Goal: Task Accomplishment & Management: Complete application form

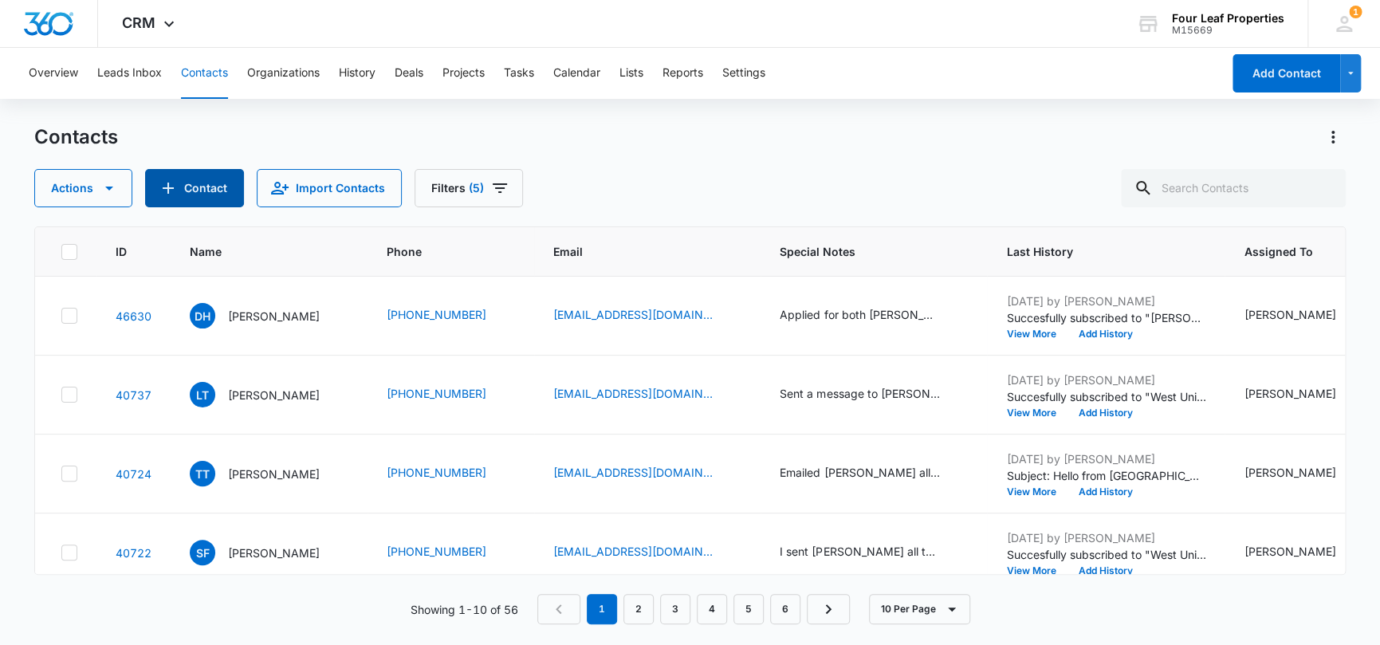
click at [192, 194] on button "Contact" at bounding box center [194, 188] width 99 height 38
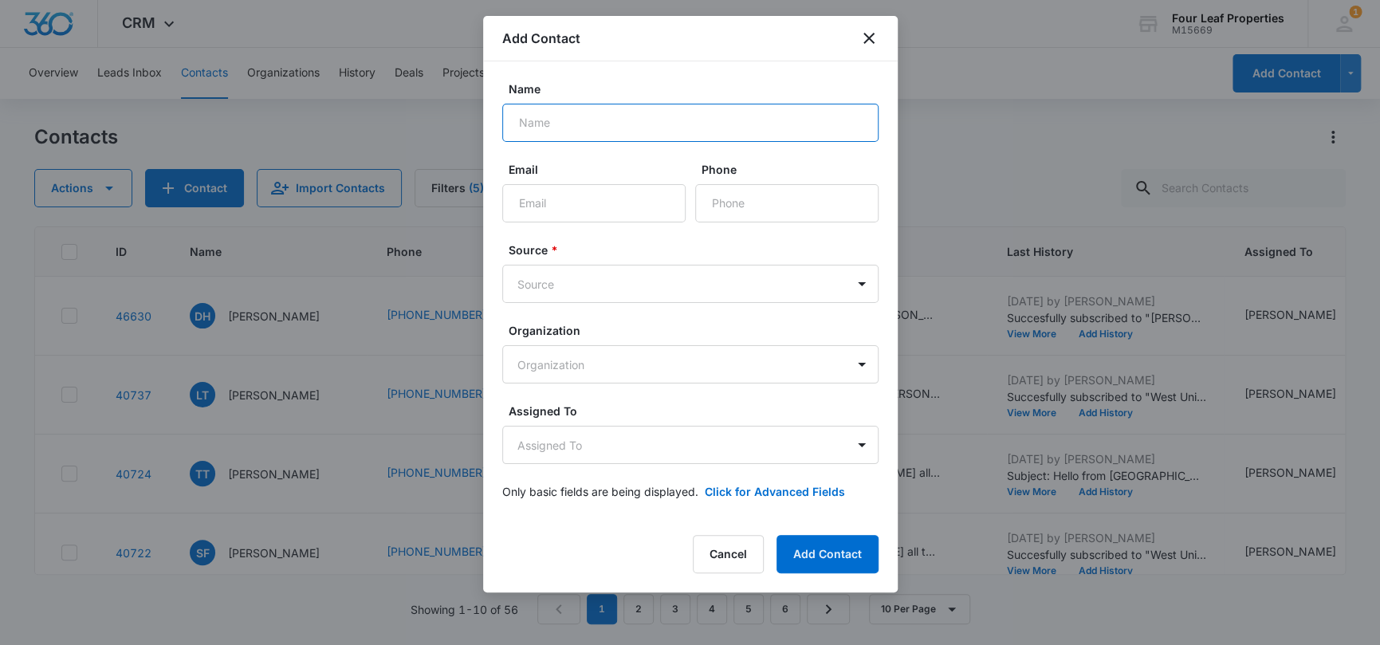
click at [565, 118] on input "Name" at bounding box center [690, 123] width 376 height 38
type input "[PERSON_NAME]"
type input "[EMAIL_ADDRESS][DOMAIN_NAME]"
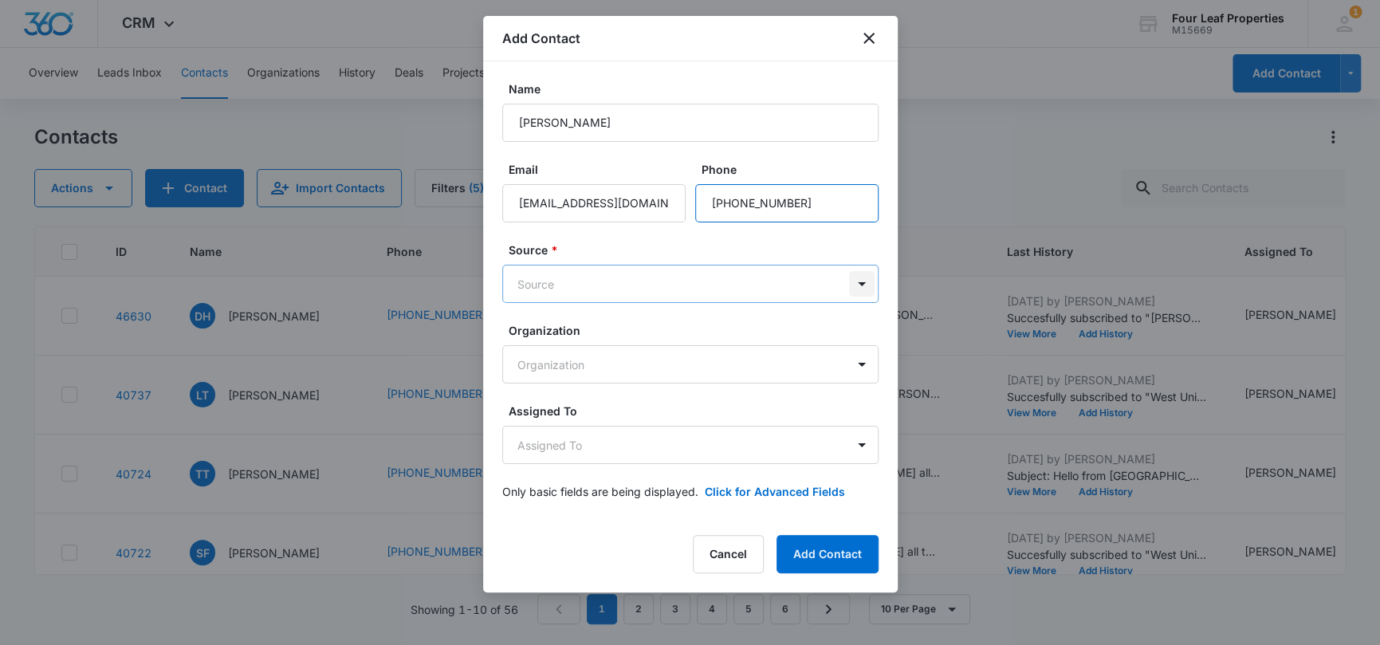
type input "[PHONE_NUMBER]"
click at [863, 284] on body "CRM Apps Reputation Websites Forms CRM Email Social Shop Payments POS Content A…" at bounding box center [690, 322] width 1380 height 645
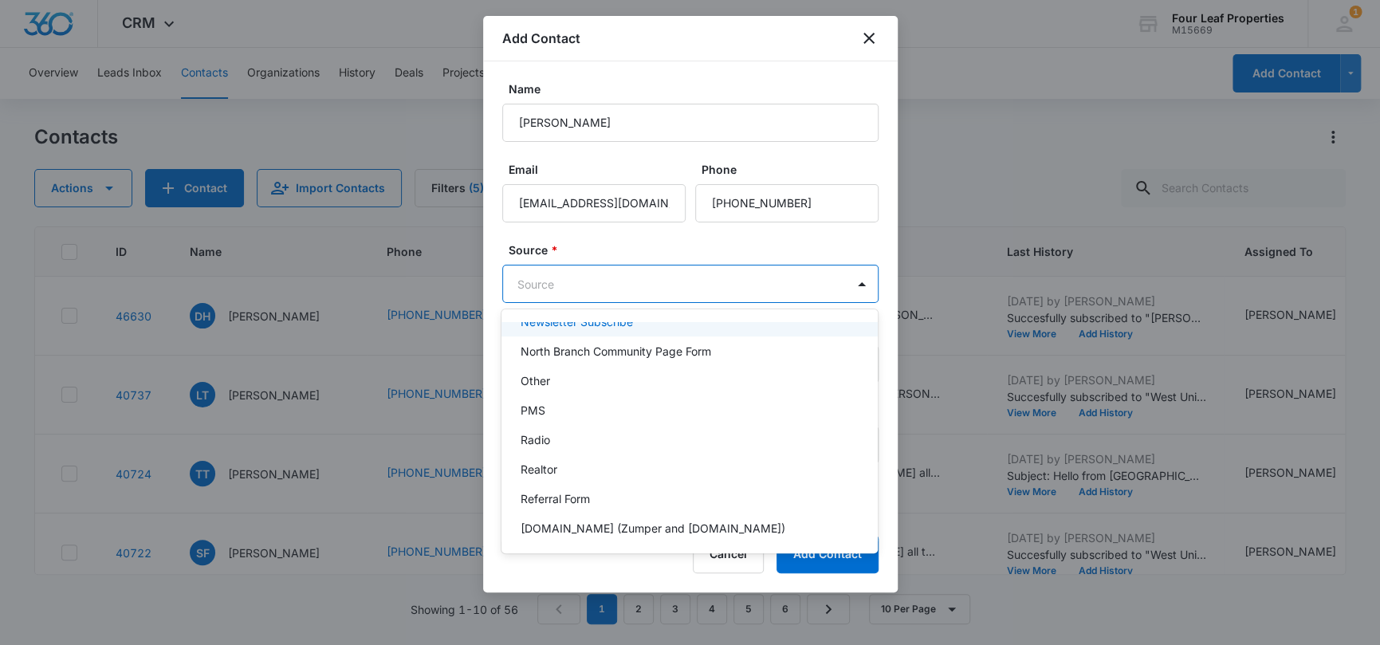
scroll to position [1355, 0]
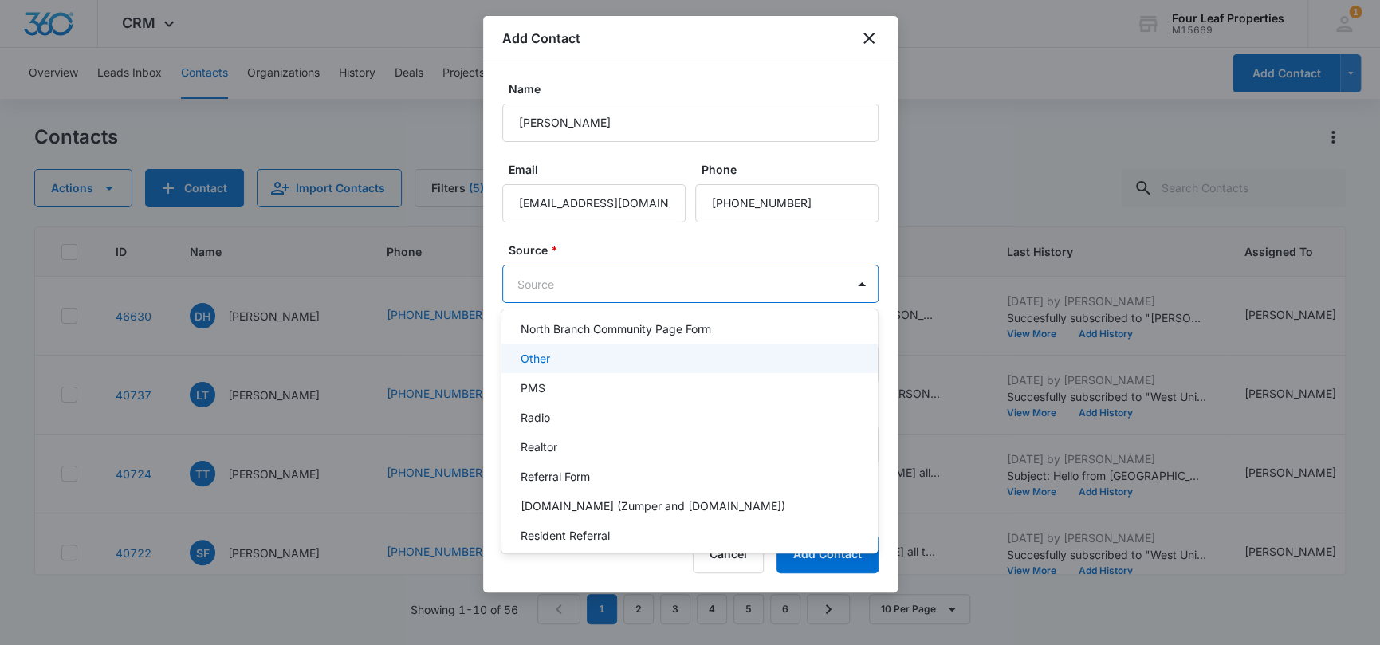
click at [774, 360] on div "Other" at bounding box center [688, 358] width 335 height 17
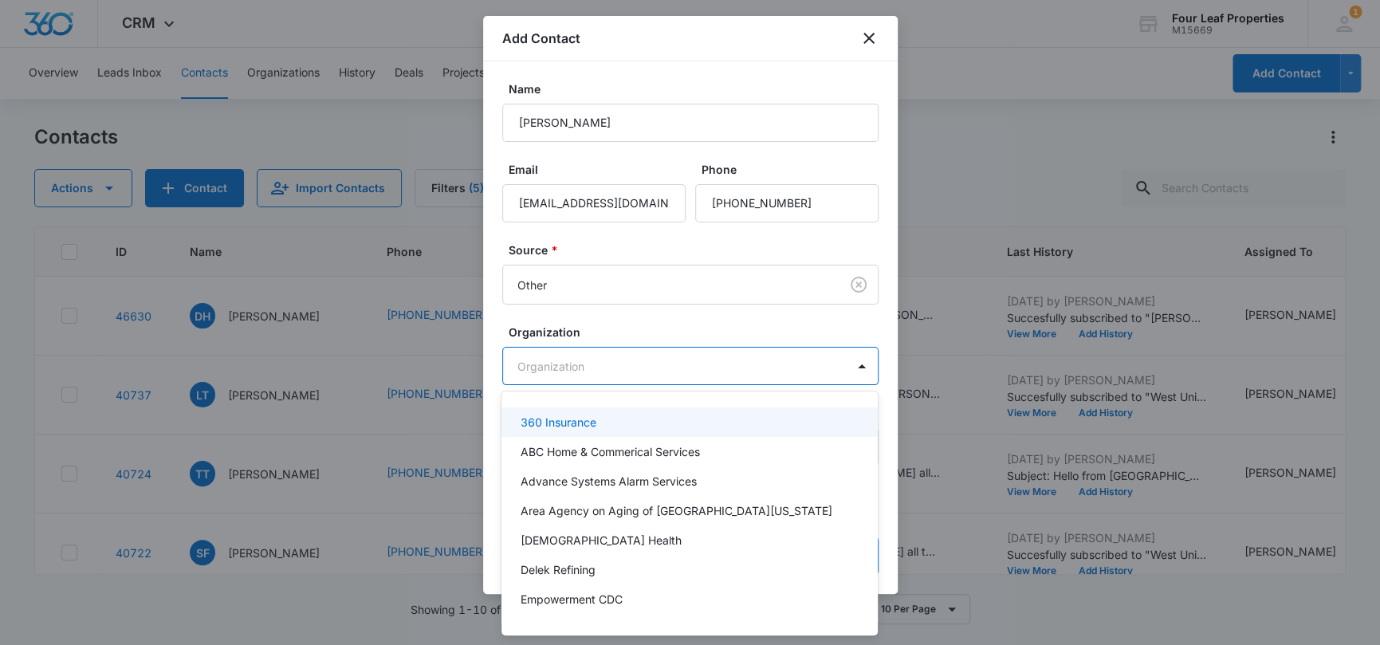
click at [795, 365] on body "CRM Apps Reputation Websites Forms CRM Email Social Shop Payments POS Content A…" at bounding box center [690, 322] width 1380 height 645
click at [780, 323] on div at bounding box center [690, 322] width 1380 height 645
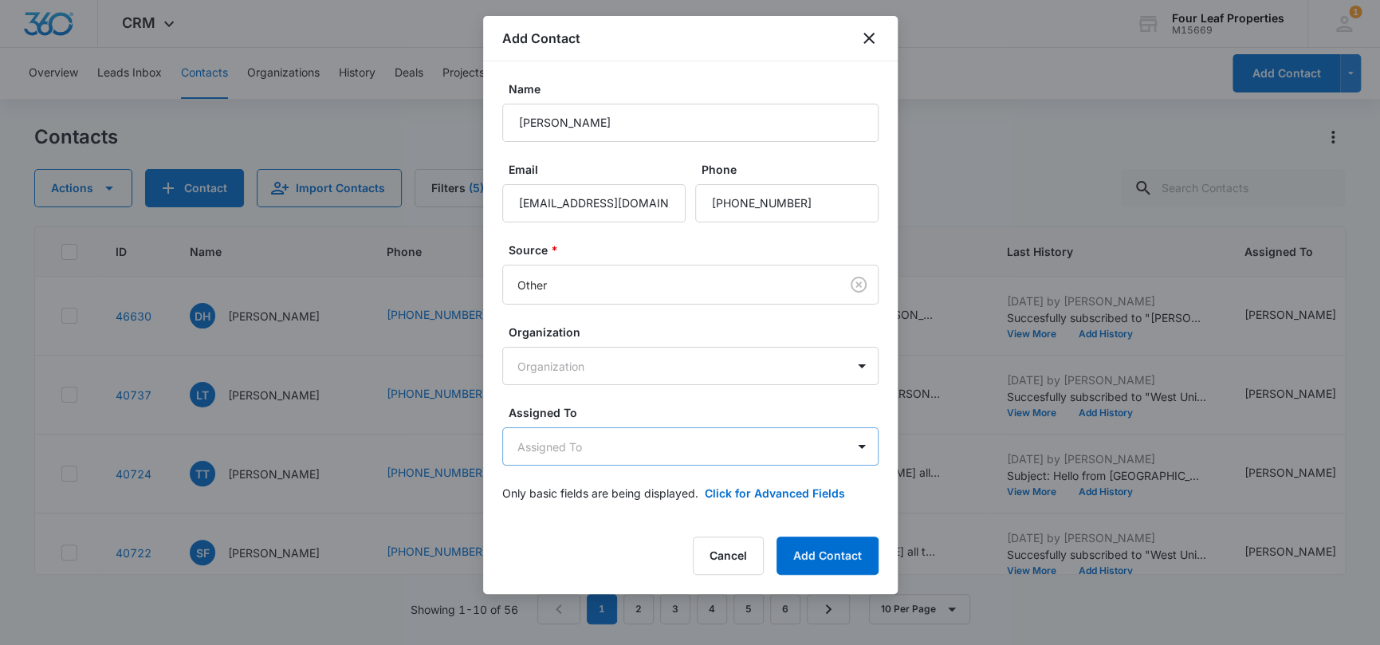
click at [839, 442] on body "CRM Apps Reputation Websites Forms CRM Email Social Shop Payments POS Content A…" at bounding box center [690, 322] width 1380 height 645
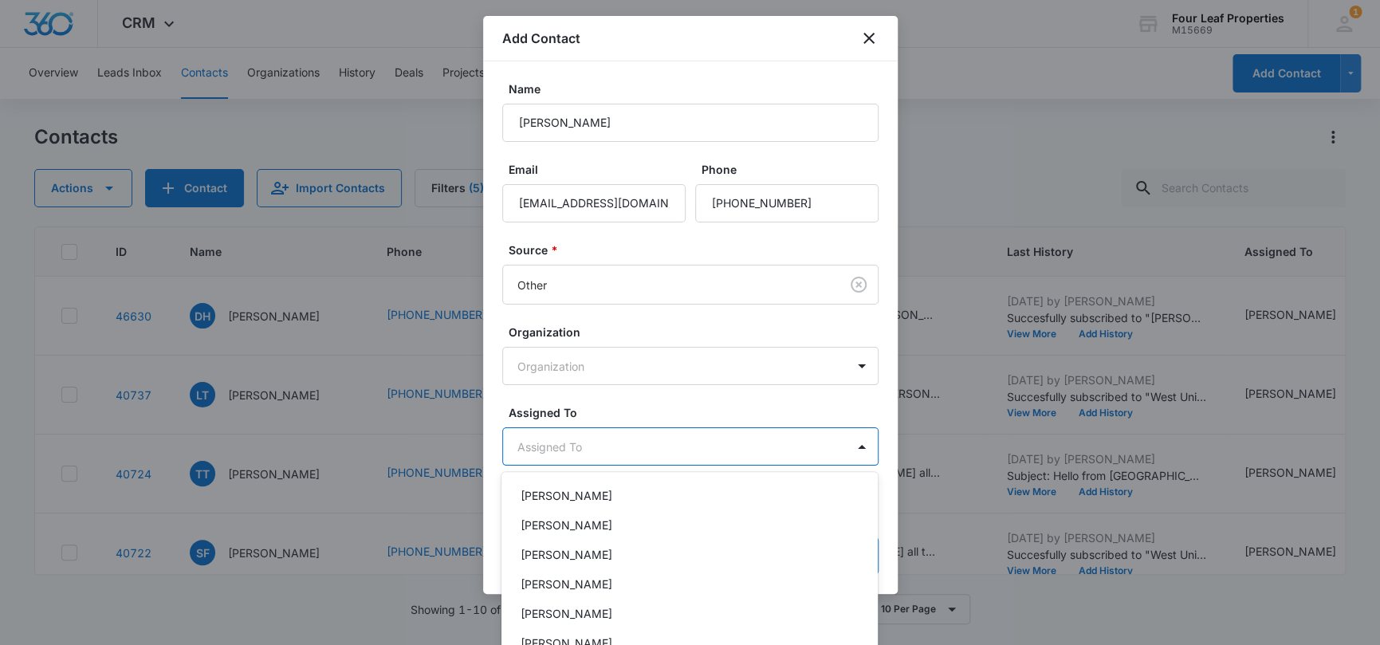
scroll to position [399, 0]
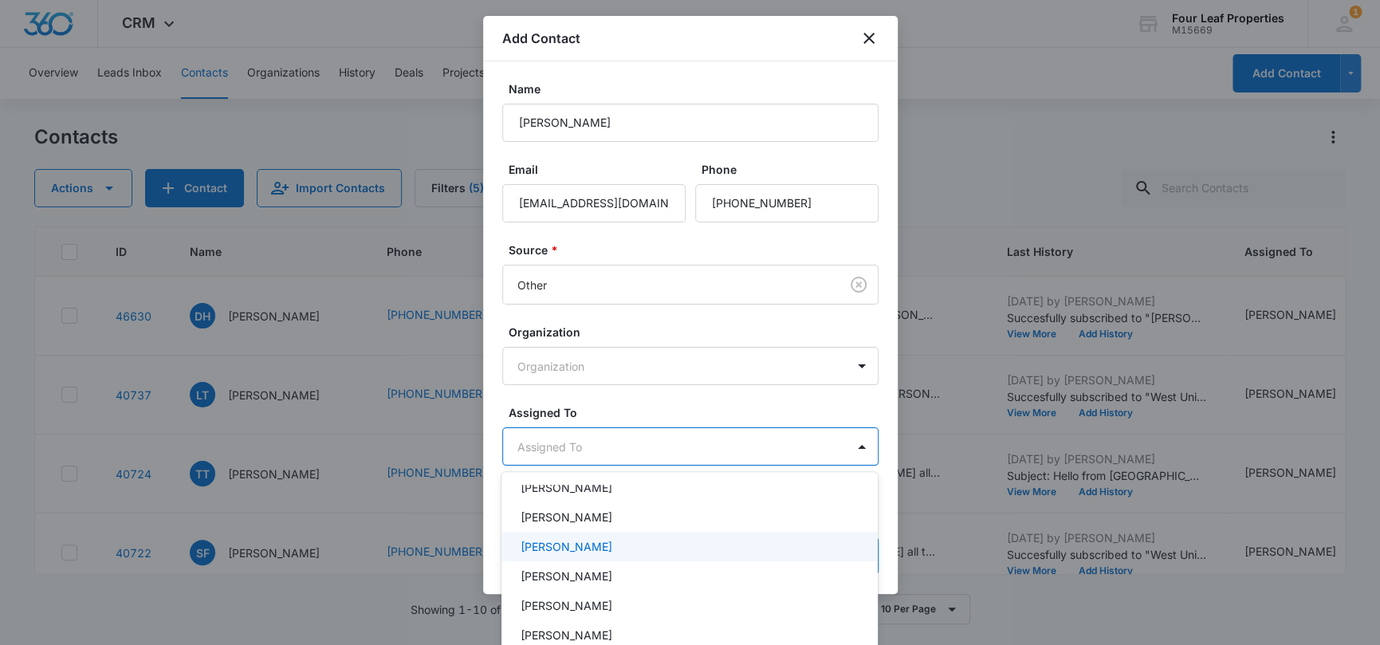
click at [612, 544] on p "[PERSON_NAME]" at bounding box center [567, 546] width 92 height 17
click at [822, 75] on div at bounding box center [690, 322] width 1380 height 645
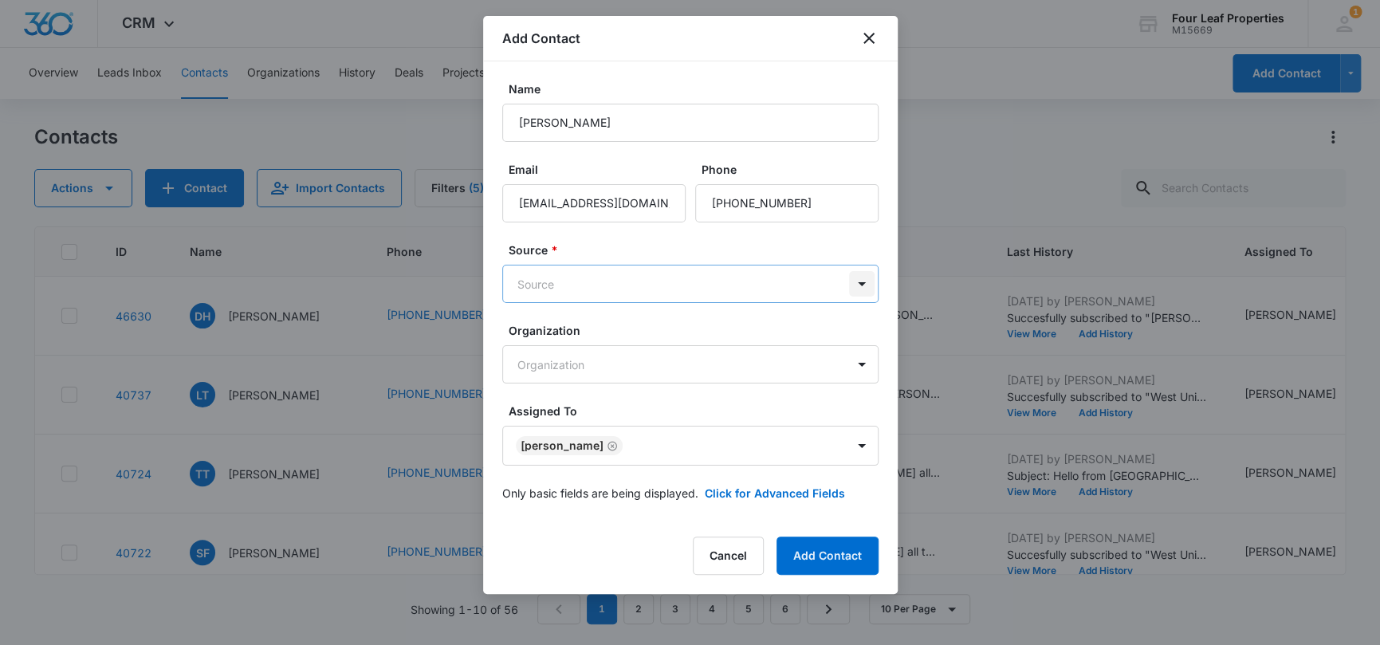
click at [859, 280] on body "CRM Apps Reputation Websites Forms CRM Email Social Shop Payments POS Content A…" at bounding box center [690, 322] width 1380 height 645
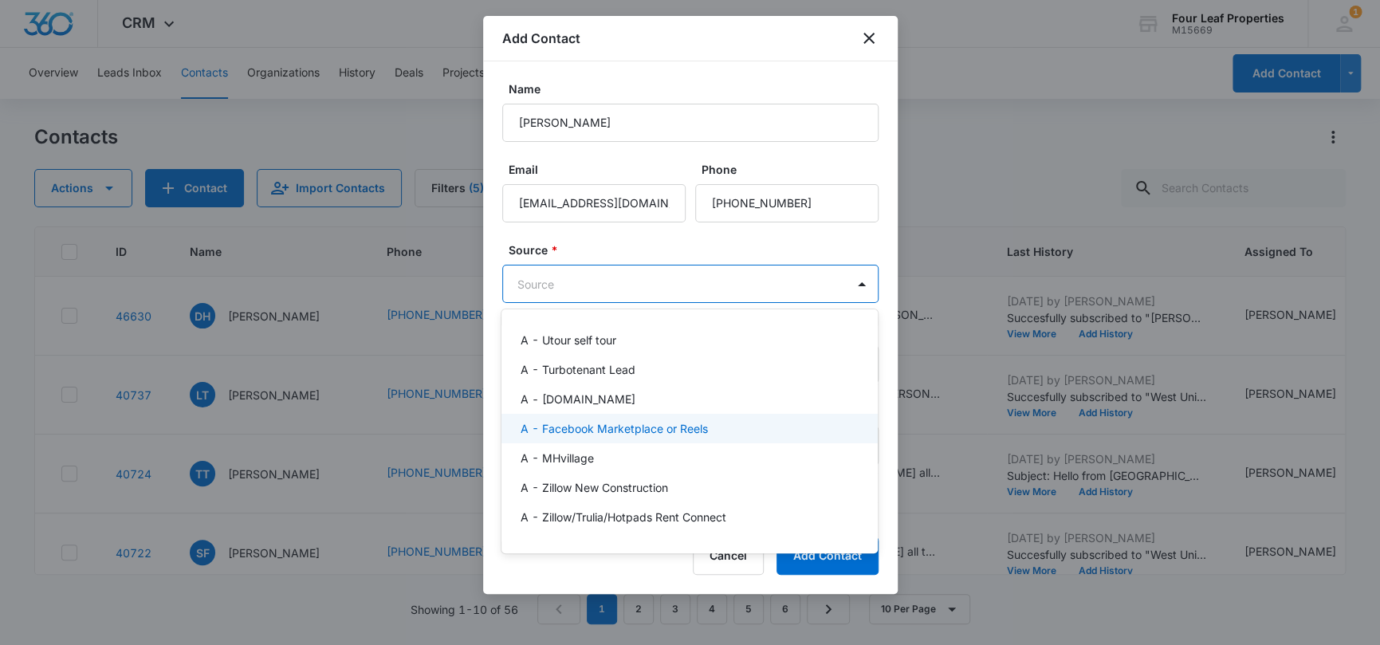
click at [725, 431] on div "A - Facebook Marketplace or Reels" at bounding box center [688, 428] width 335 height 17
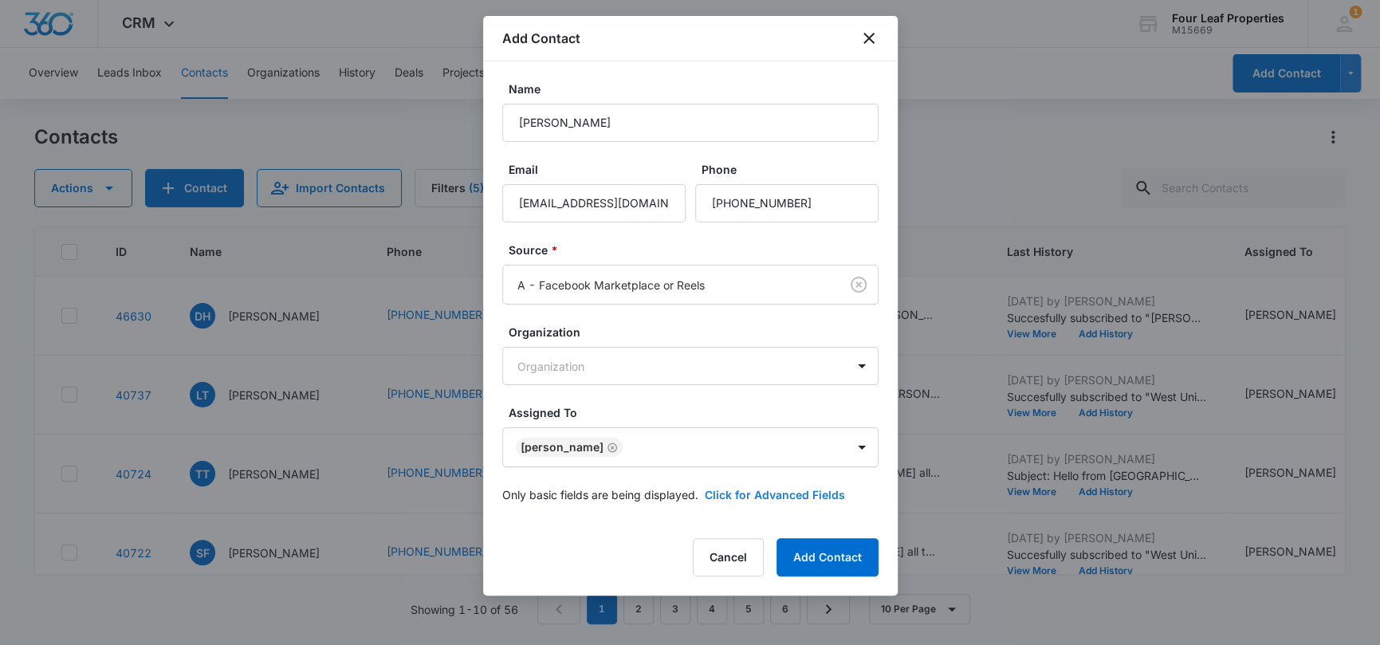
click at [789, 492] on button "Click for Advanced Fields" at bounding box center [775, 494] width 140 height 17
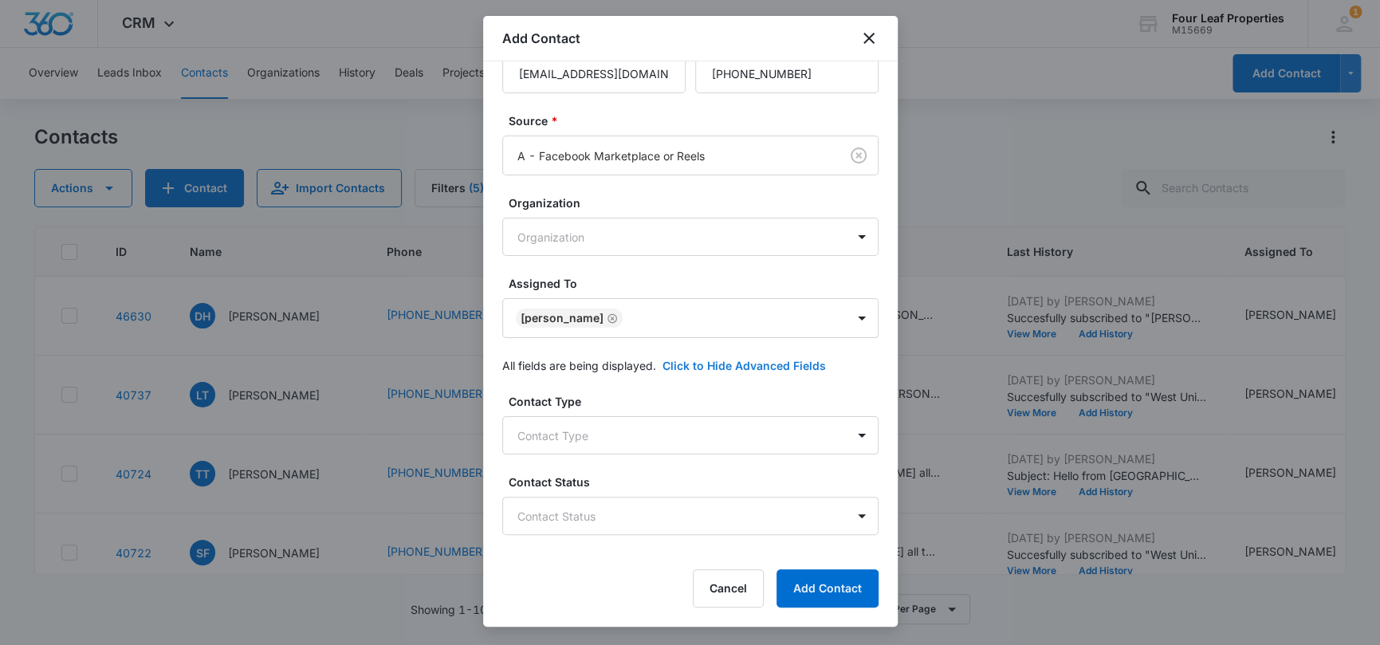
scroll to position [159, 0]
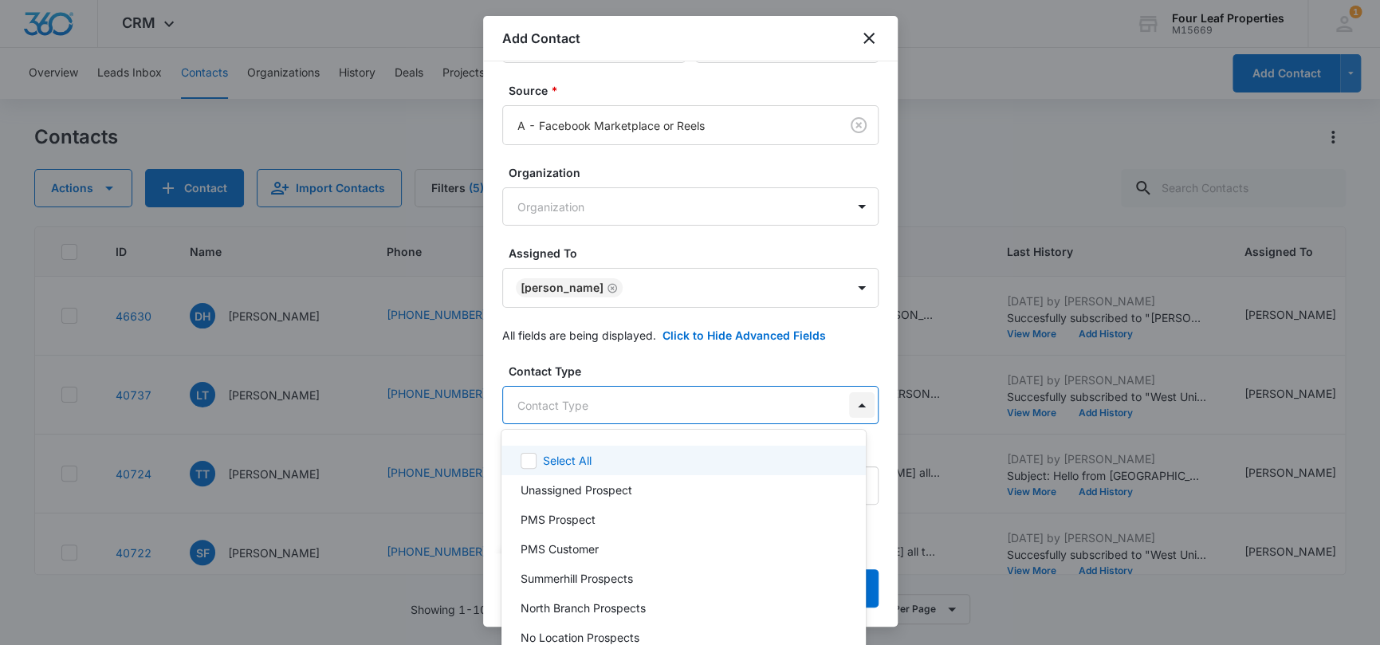
click at [840, 406] on body "CRM Apps Reputation Websites Forms CRM Email Social Shop Payments POS Content A…" at bounding box center [690, 322] width 1380 height 645
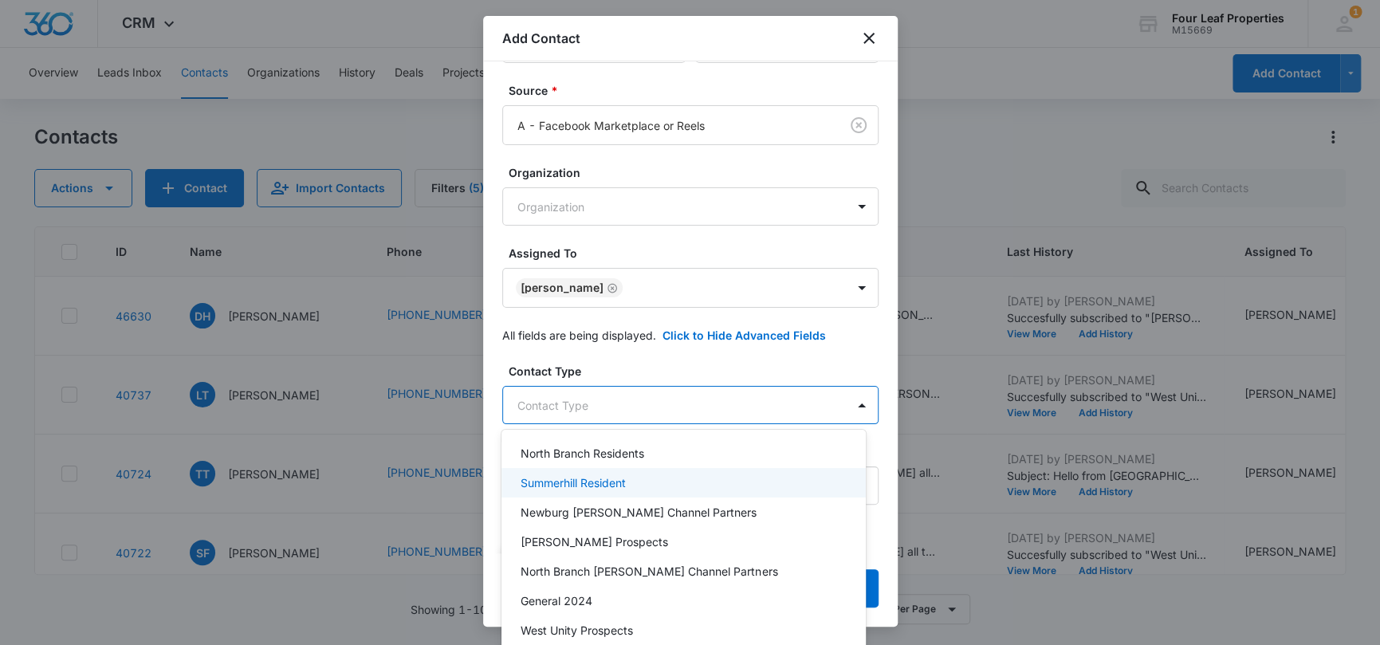
scroll to position [239, 0]
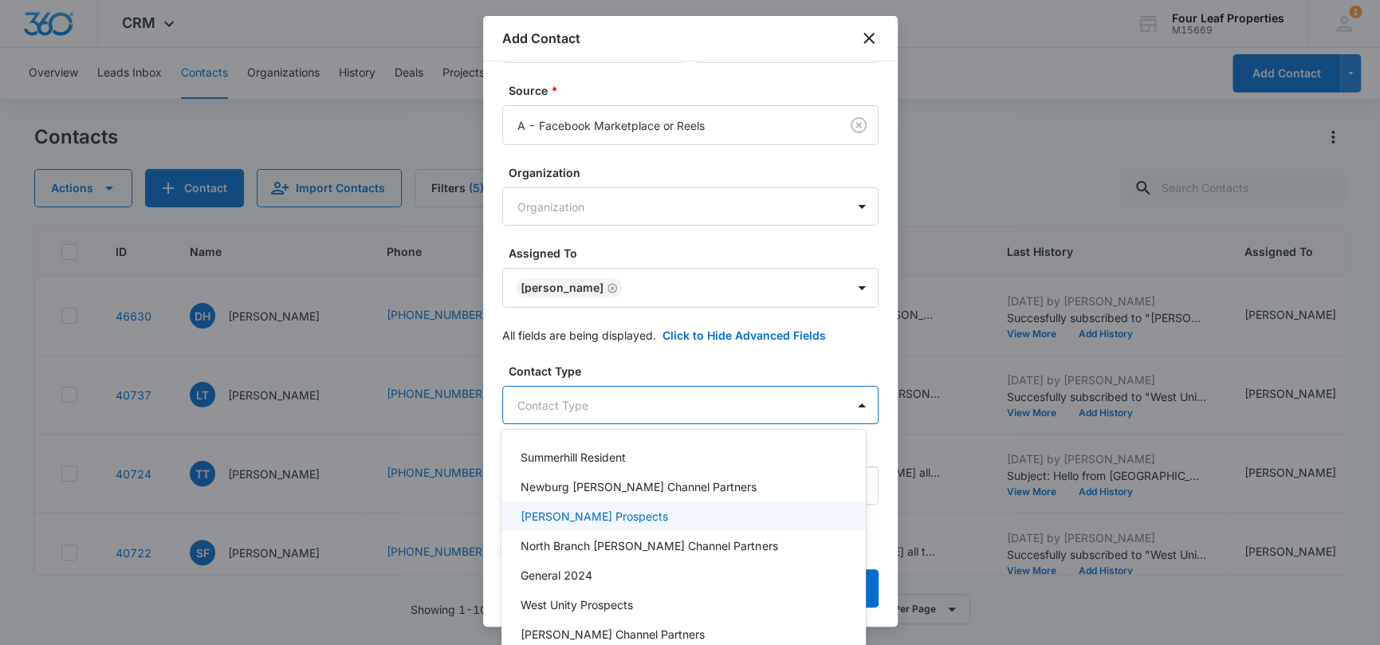
click at [680, 522] on div "[PERSON_NAME] Prospects" at bounding box center [682, 516] width 323 height 17
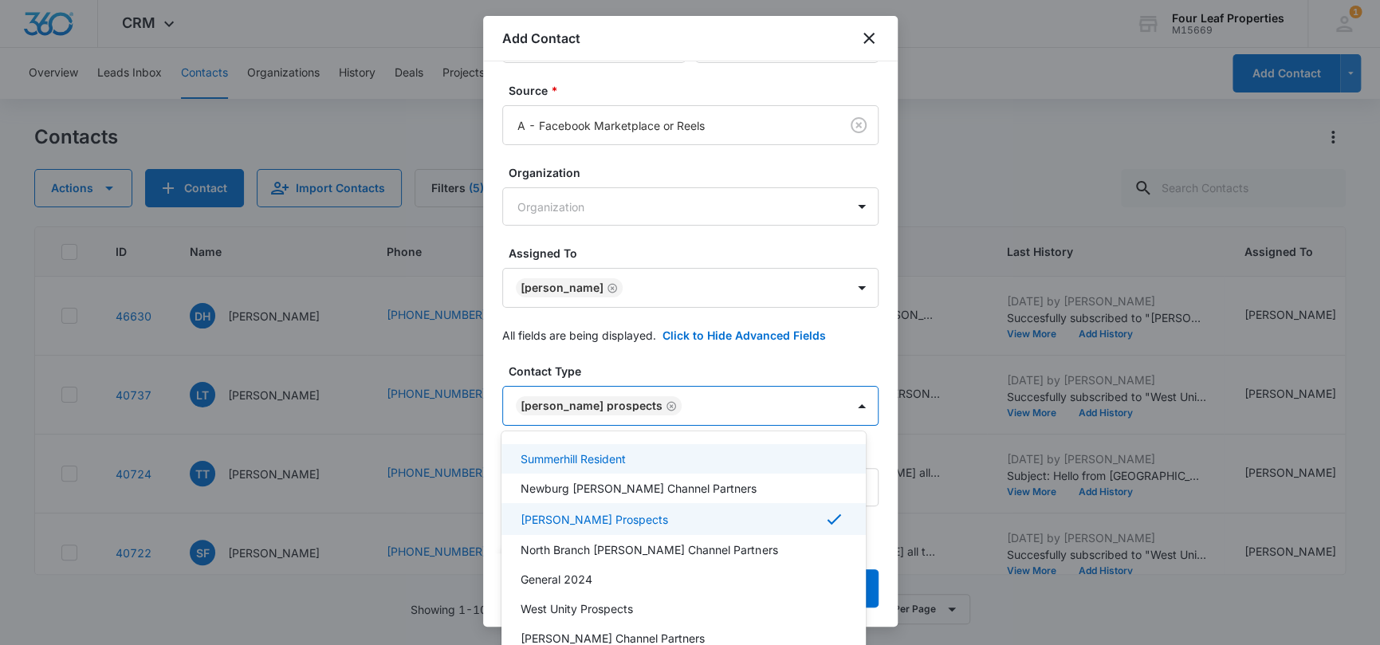
click at [802, 358] on div at bounding box center [690, 322] width 1380 height 645
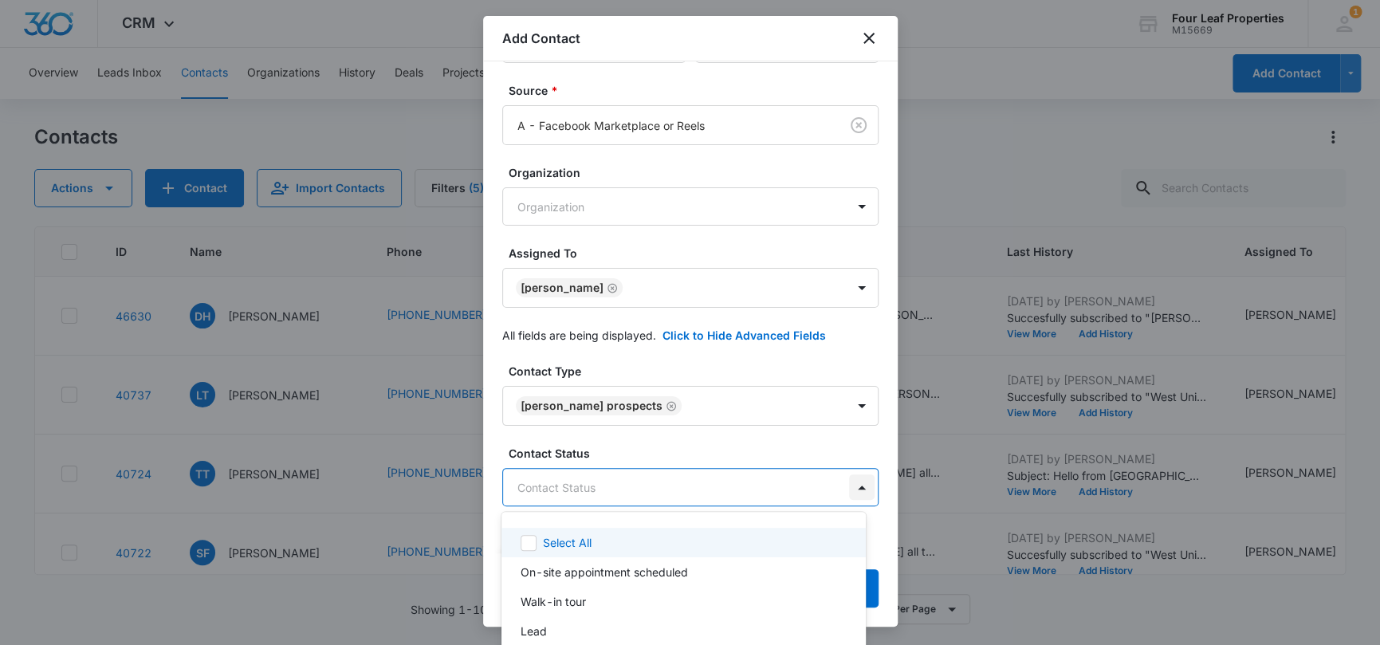
click at [856, 493] on body "CRM Apps Reputation Websites Forms CRM Email Social Shop Payments POS Content A…" at bounding box center [690, 322] width 1380 height 645
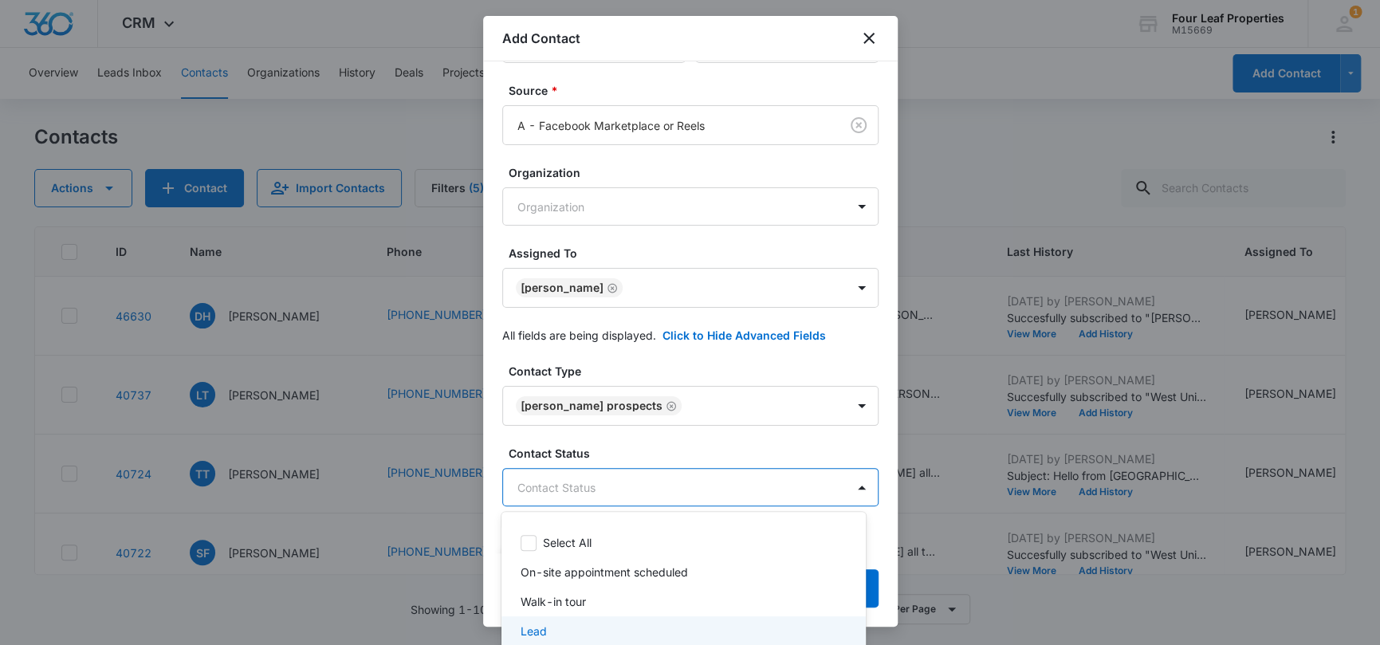
click at [635, 621] on div "Lead" at bounding box center [684, 631] width 364 height 30
click at [790, 433] on div at bounding box center [690, 322] width 1380 height 645
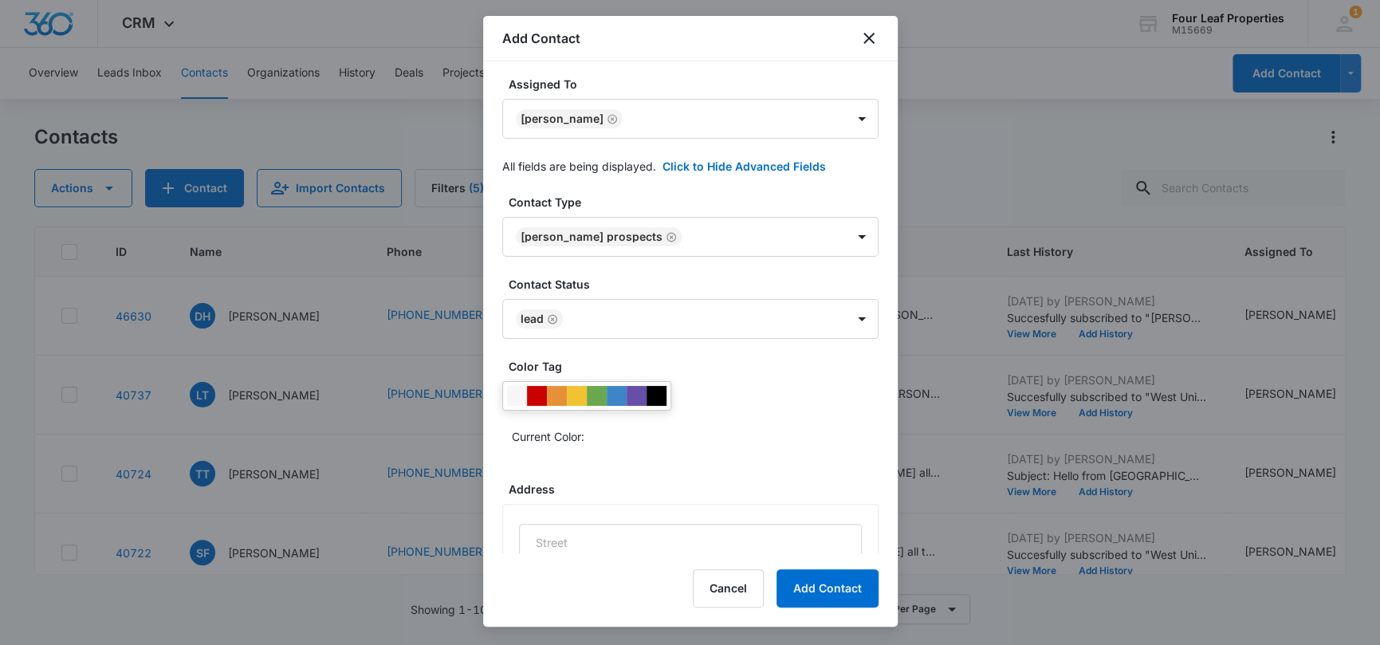
scroll to position [399, 0]
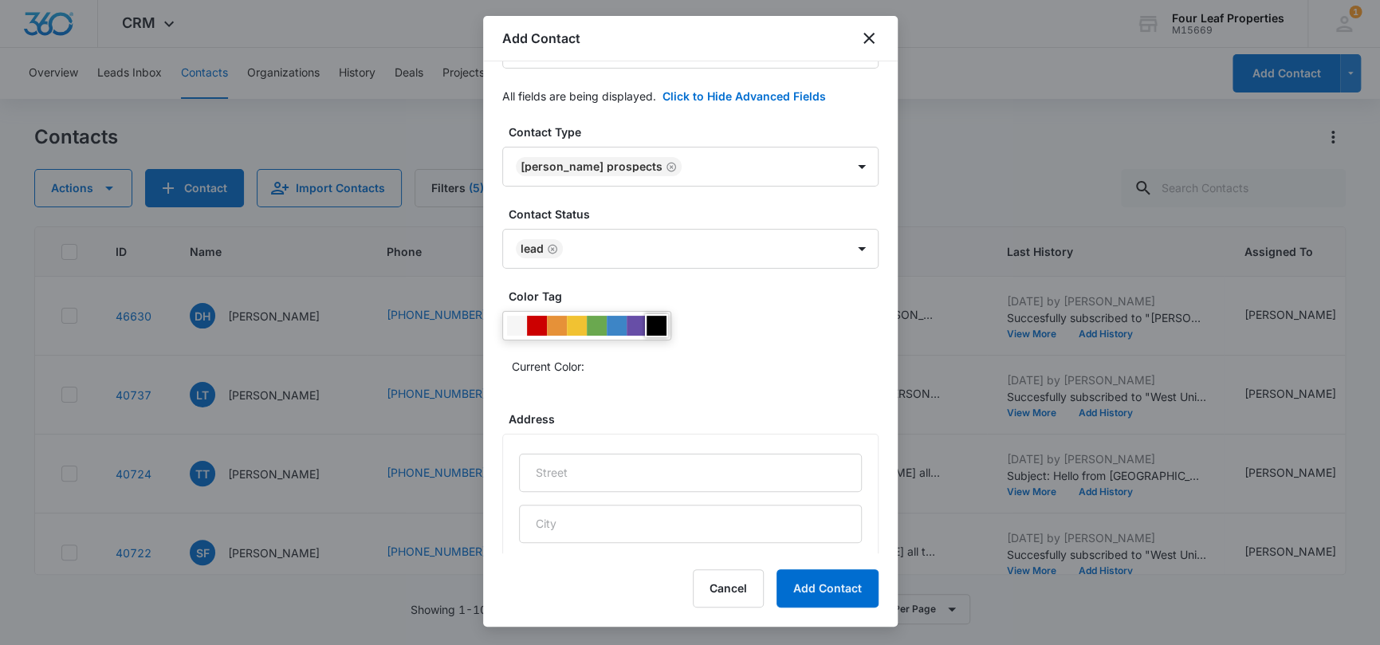
click at [658, 321] on div at bounding box center [657, 326] width 20 height 20
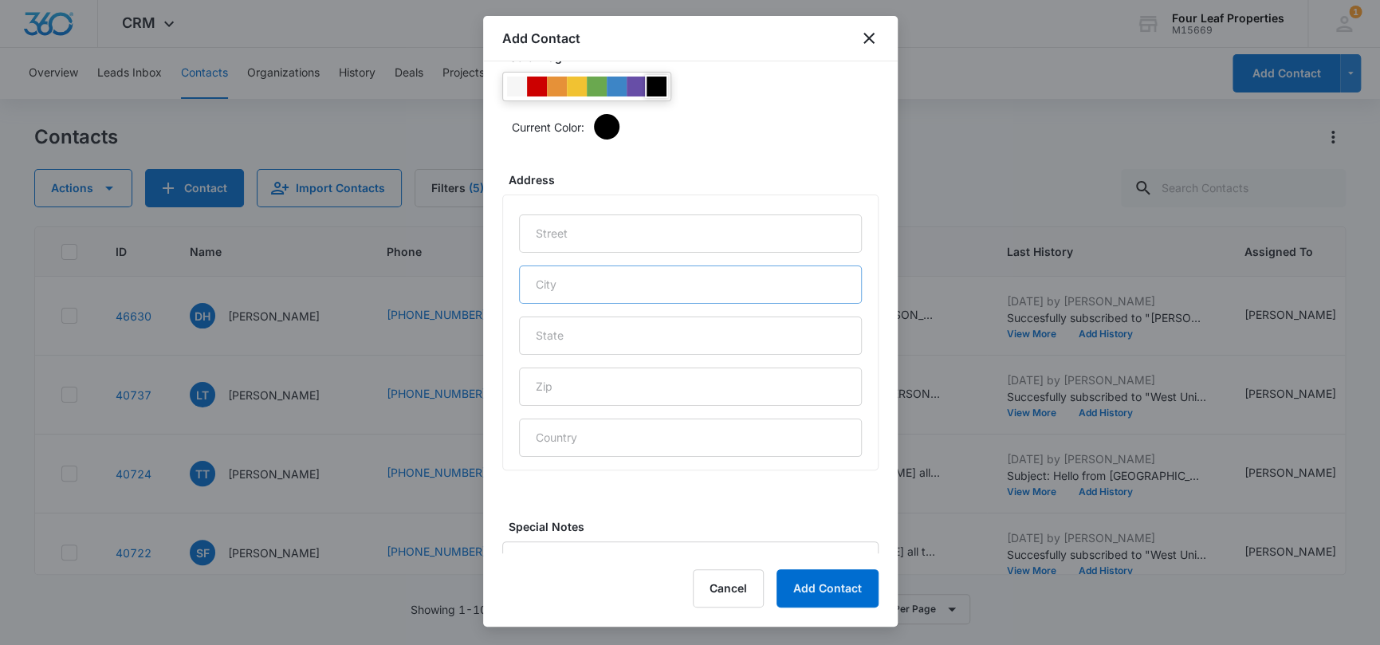
scroll to position [715, 0]
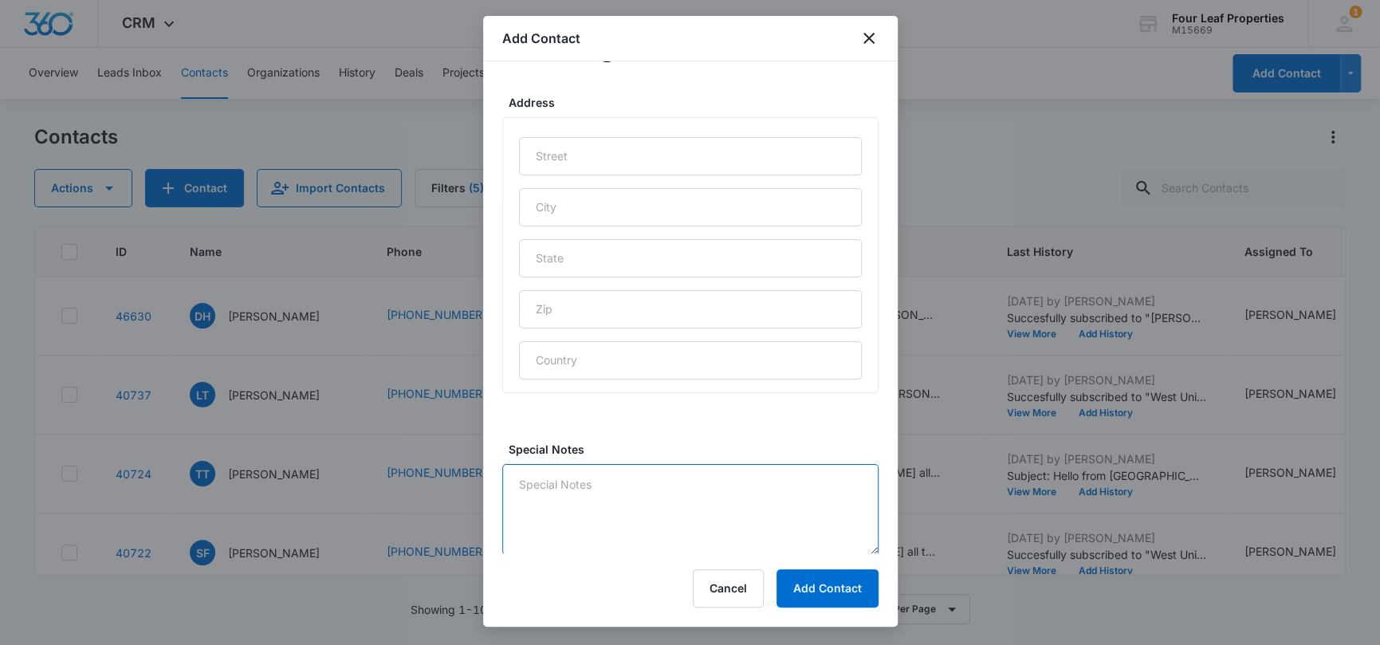
click at [594, 485] on textarea "Special Notes" at bounding box center [690, 509] width 376 height 91
type textarea "Is only interested in handyman specials."
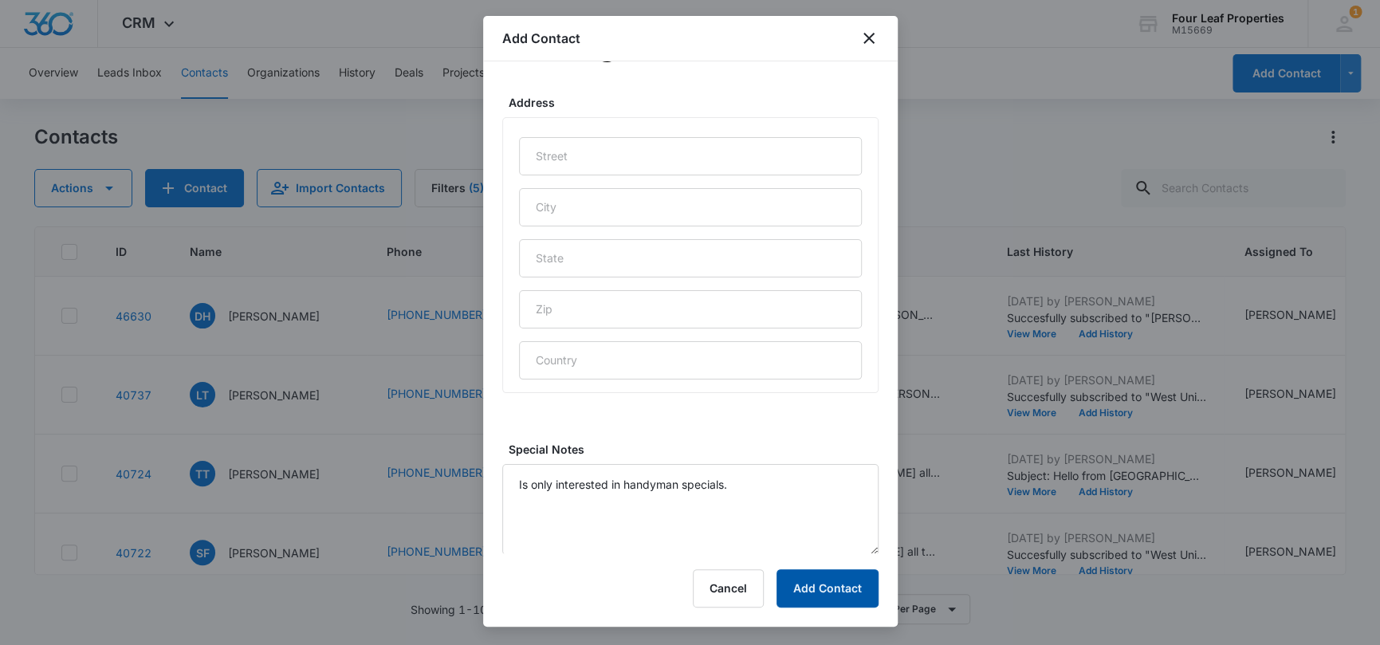
click at [802, 592] on button "Add Contact" at bounding box center [828, 588] width 102 height 38
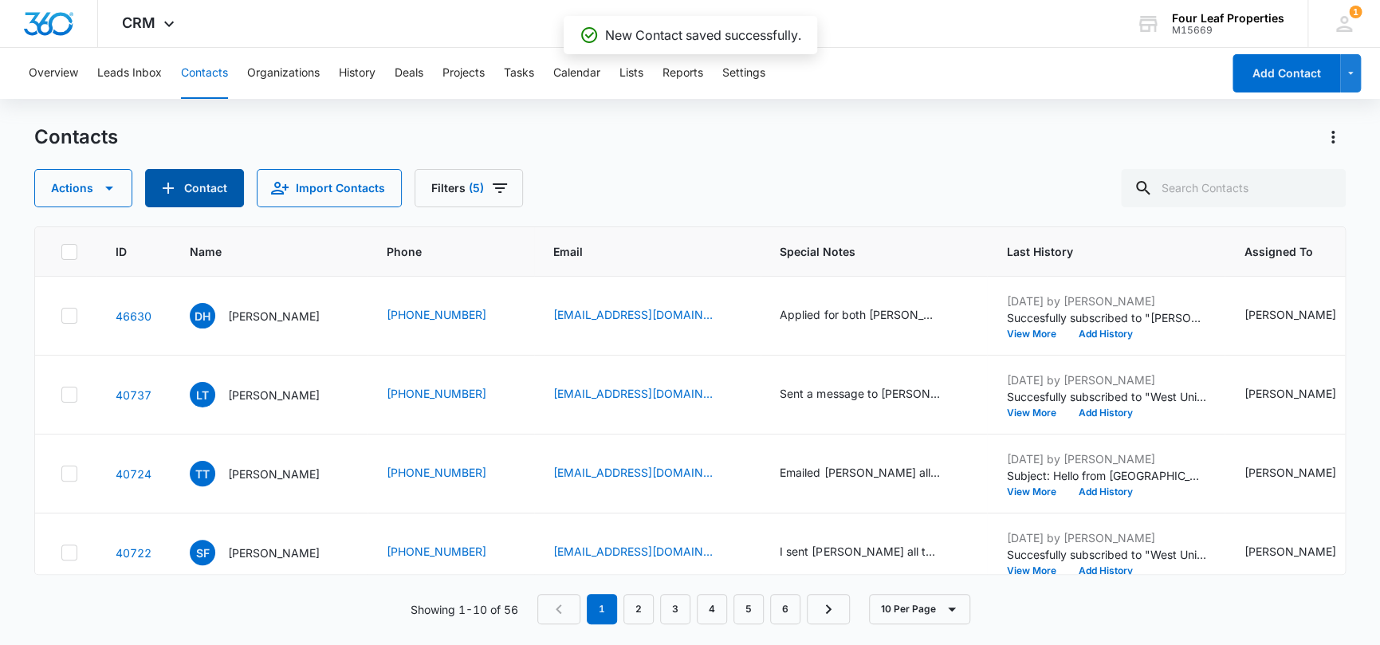
click at [195, 186] on button "Contact" at bounding box center [194, 188] width 99 height 38
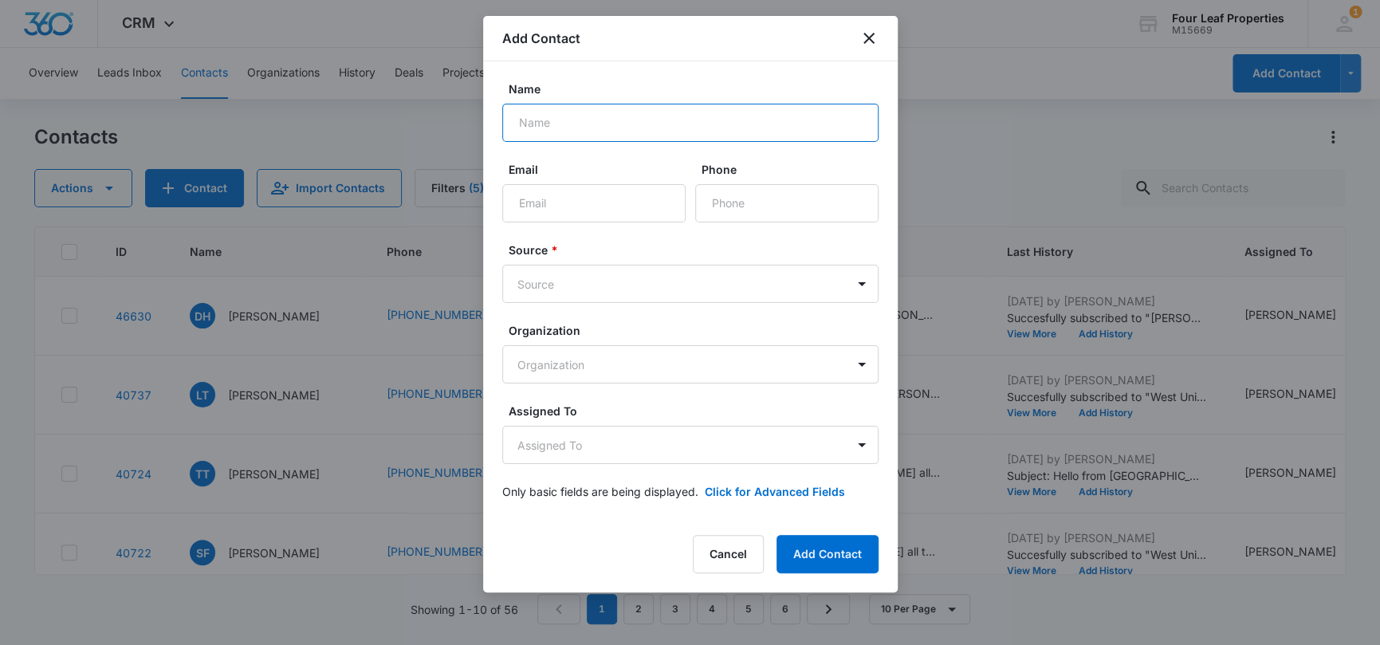
click at [553, 123] on input "Name" at bounding box center [690, 123] width 376 height 38
type input "[PERSON_NAME]"
click at [564, 198] on input "Email" at bounding box center [593, 203] width 183 height 38
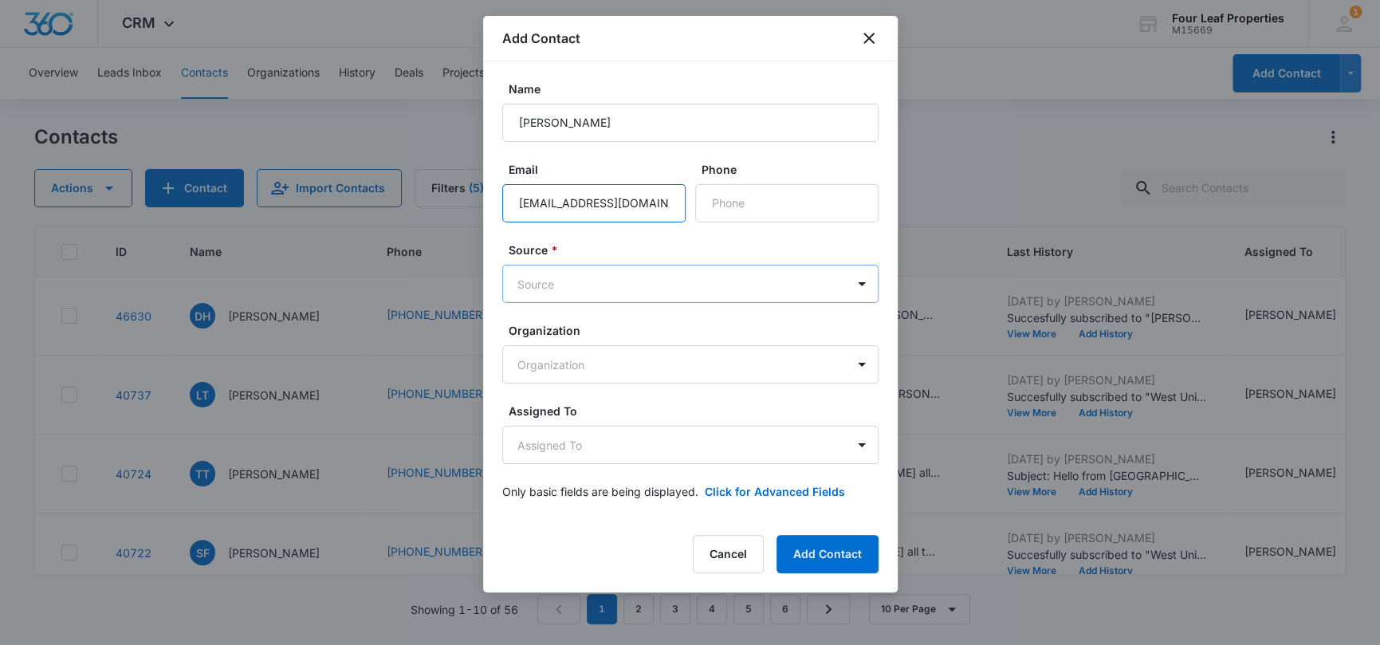
type input "[EMAIL_ADDRESS][DOMAIN_NAME]"
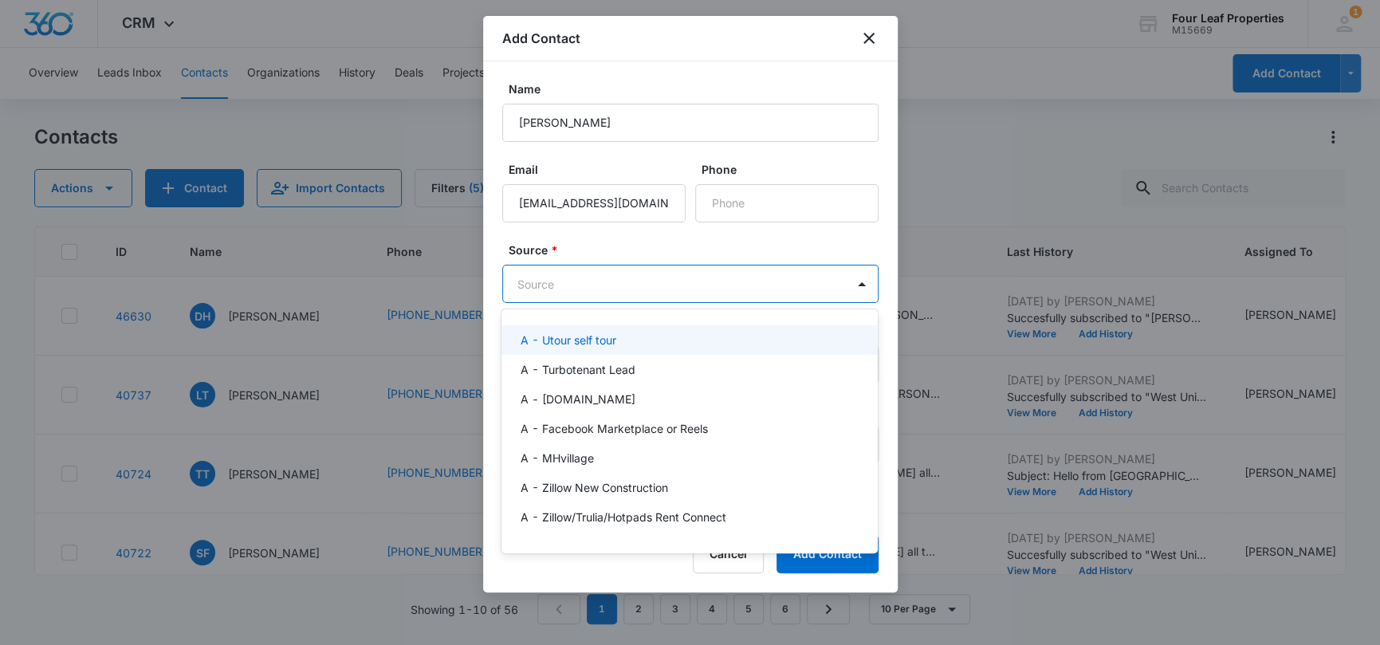
click at [609, 283] on body "CRM Apps Reputation Websites Forms CRM Email Social Shop Payments POS Content A…" at bounding box center [690, 322] width 1380 height 645
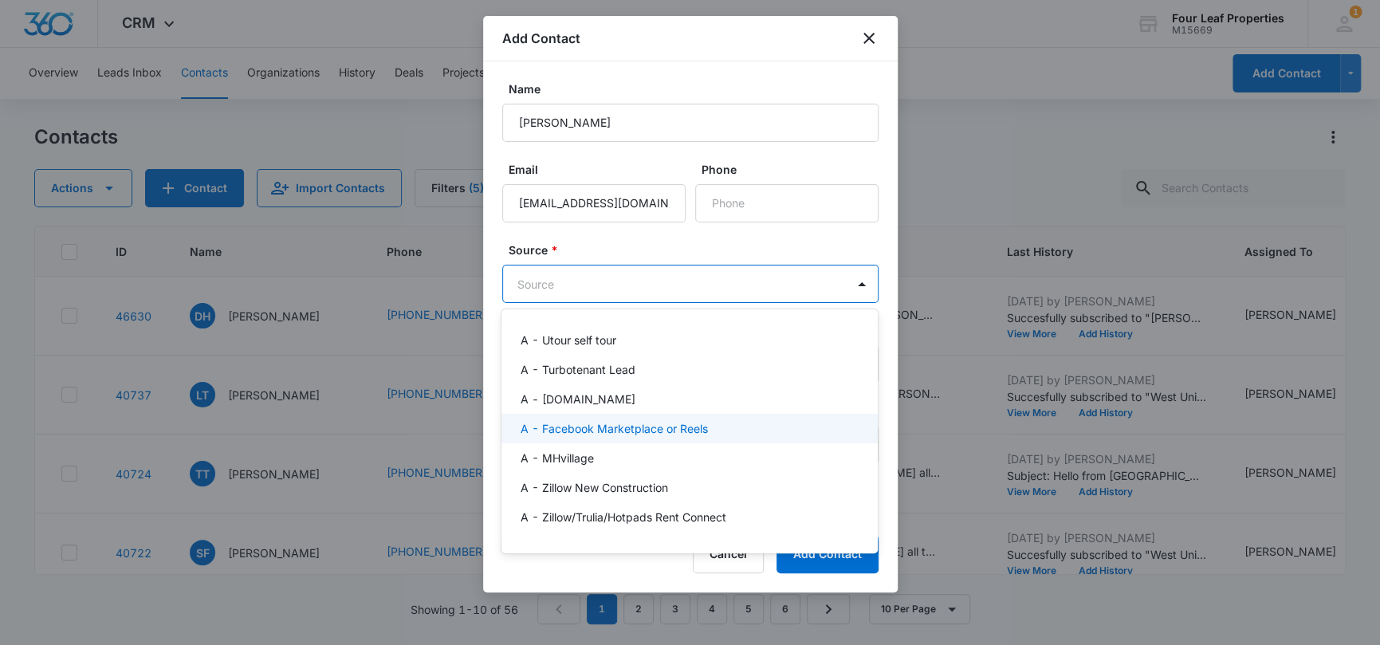
click at [666, 427] on p "A - Facebook Marketplace or Reels" at bounding box center [614, 428] width 187 height 17
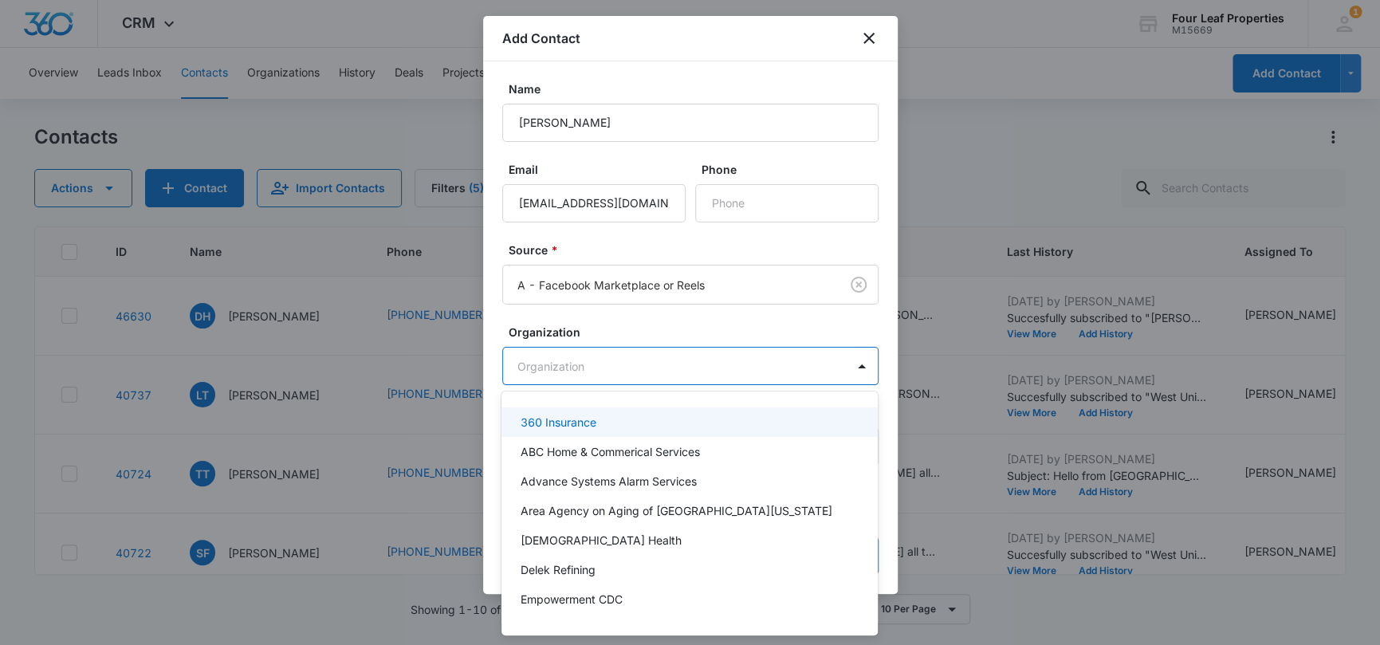
click at [661, 369] on body "CRM Apps Reputation Websites Forms CRM Email Social Shop Payments POS Content A…" at bounding box center [690, 322] width 1380 height 645
click at [734, 328] on div at bounding box center [690, 322] width 1380 height 645
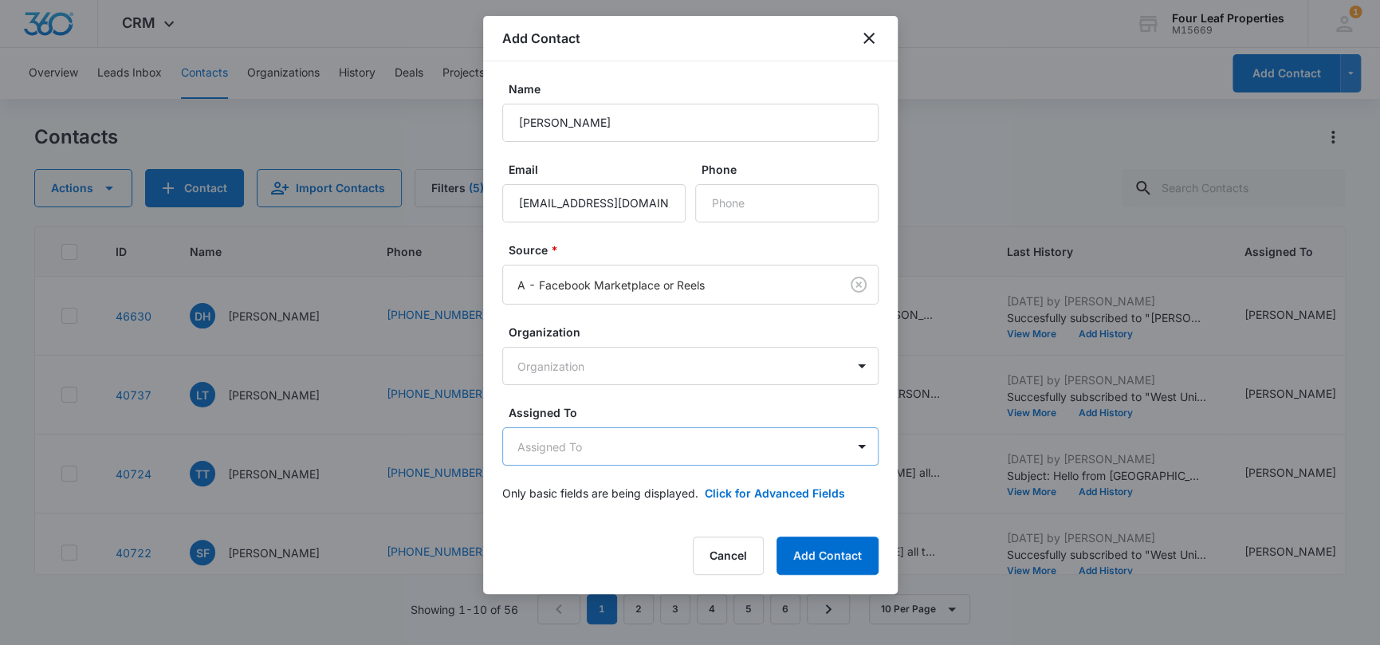
click at [783, 442] on body "CRM Apps Reputation Websites Forms CRM Email Social Shop Payments POS Content A…" at bounding box center [690, 322] width 1380 height 645
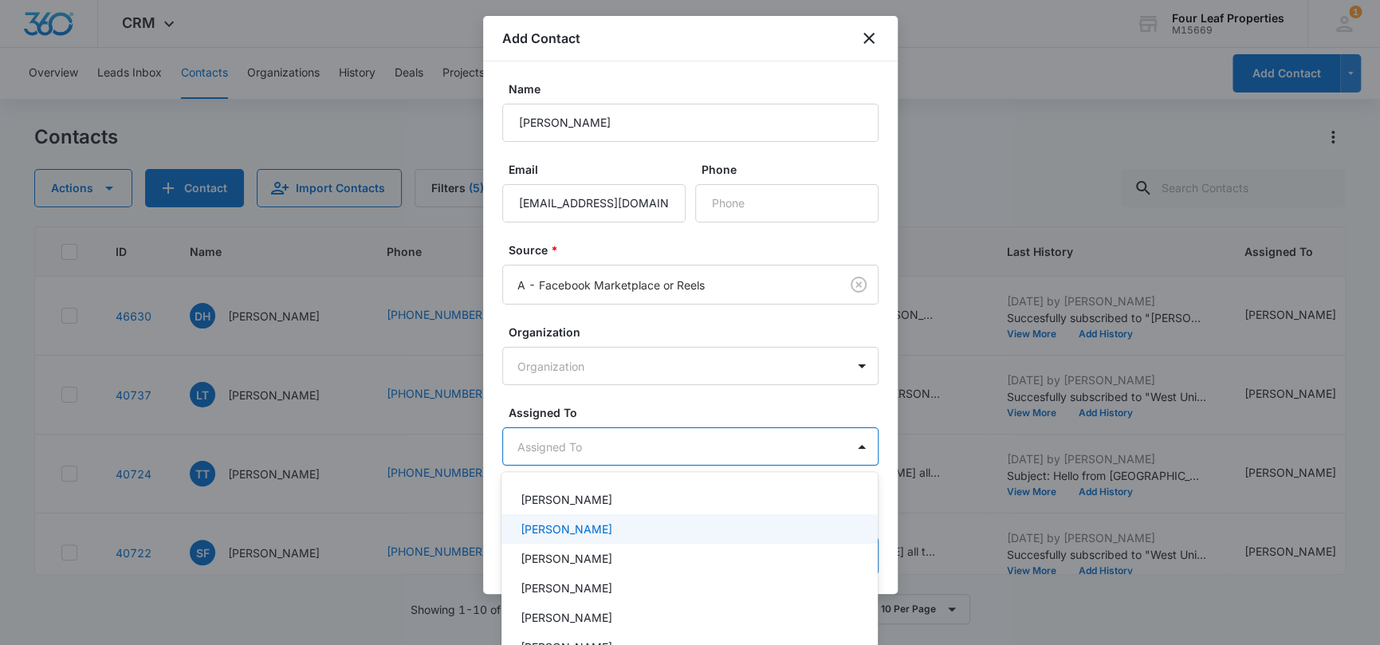
scroll to position [319, 0]
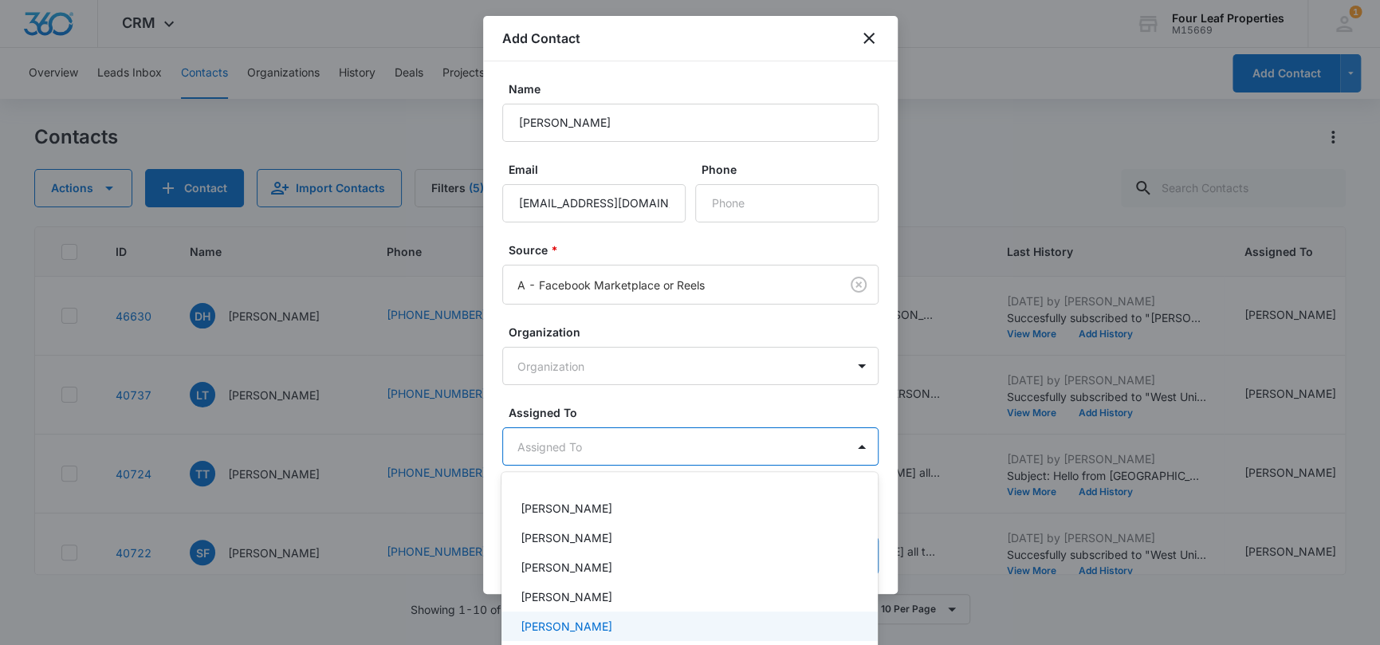
click at [662, 623] on div "[PERSON_NAME]" at bounding box center [688, 626] width 335 height 17
click at [752, 402] on div at bounding box center [690, 322] width 1380 height 645
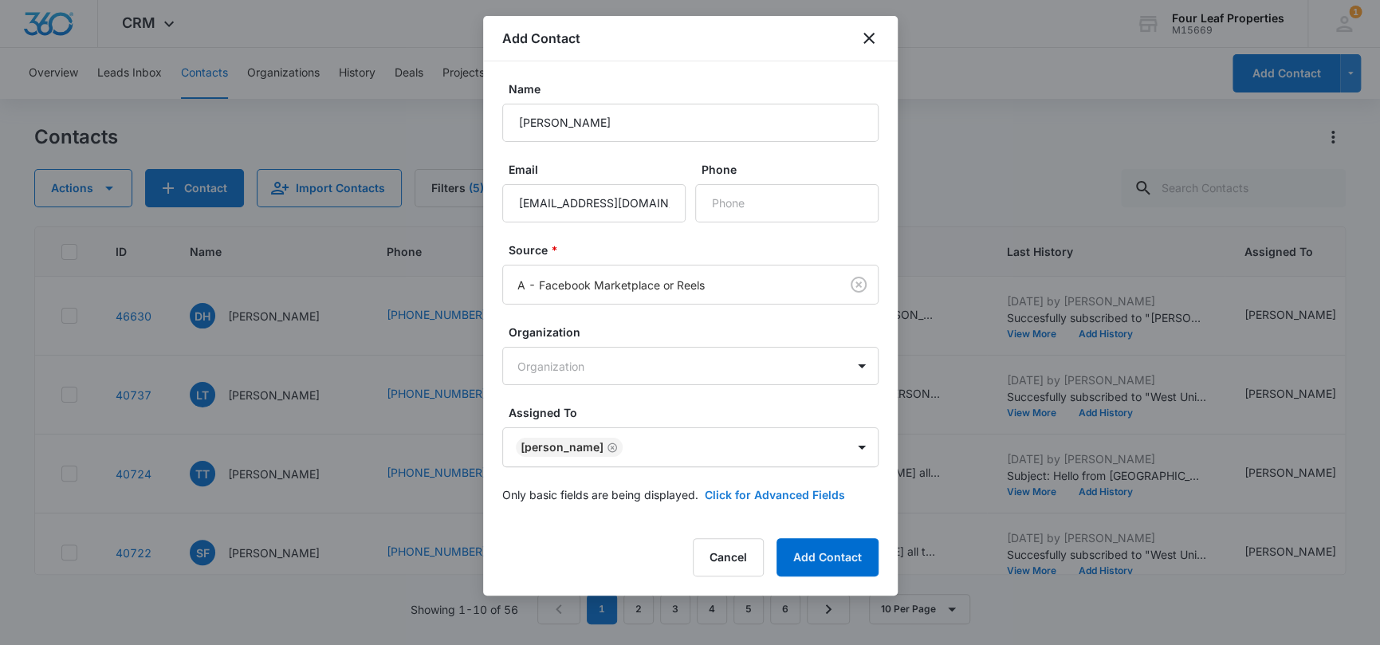
click at [752, 499] on button "Click for Advanced Fields" at bounding box center [775, 494] width 140 height 17
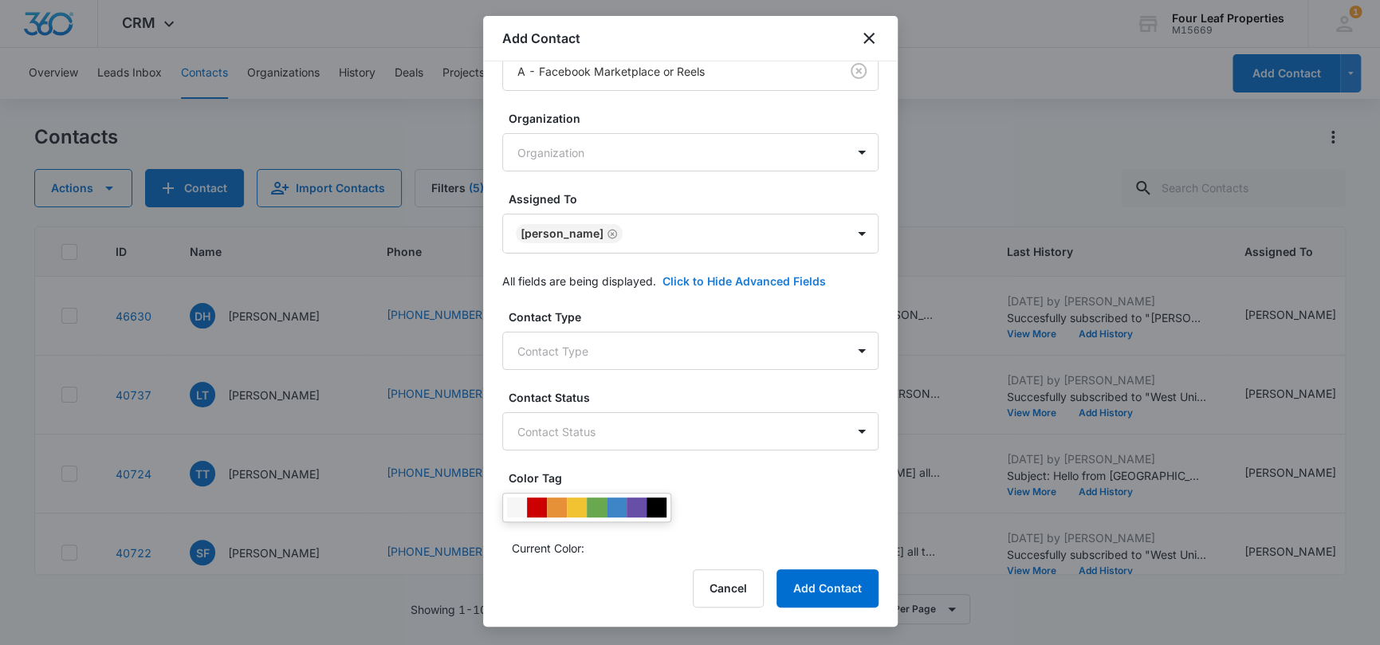
scroll to position [239, 0]
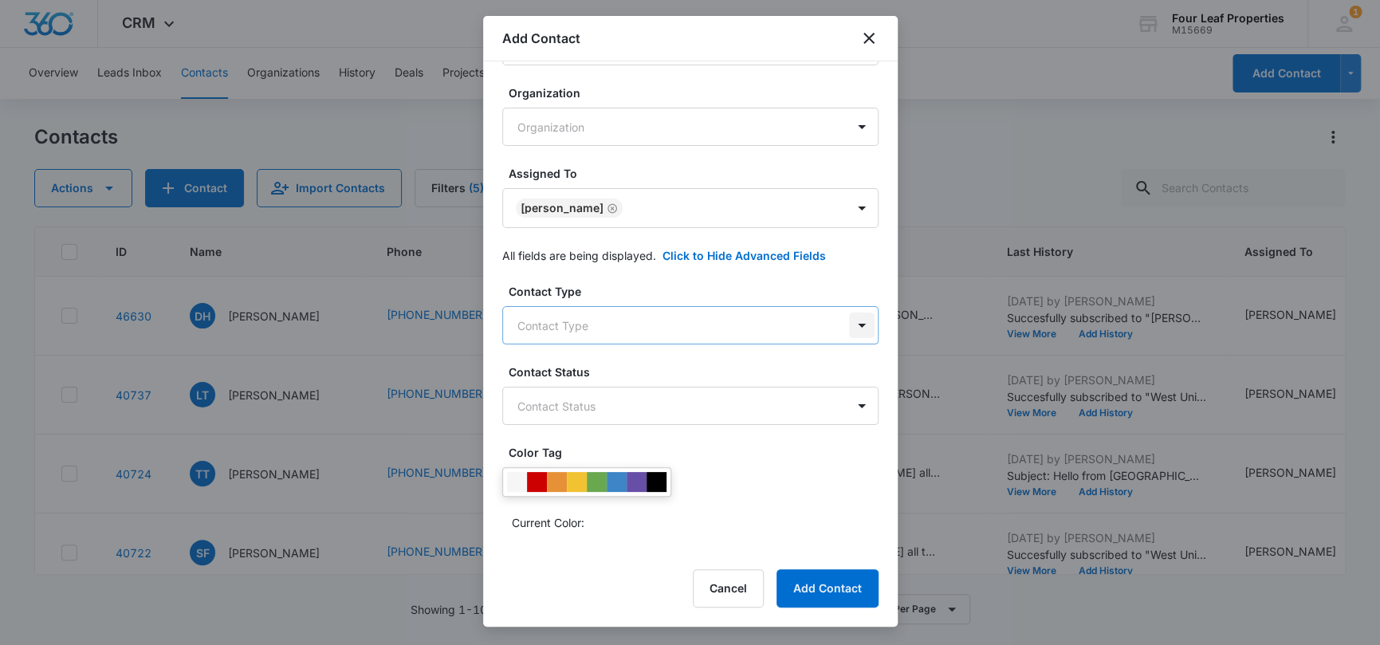
click at [848, 330] on body "CRM Apps Reputation Websites Forms CRM Email Social Shop Payments POS Content A…" at bounding box center [690, 322] width 1380 height 645
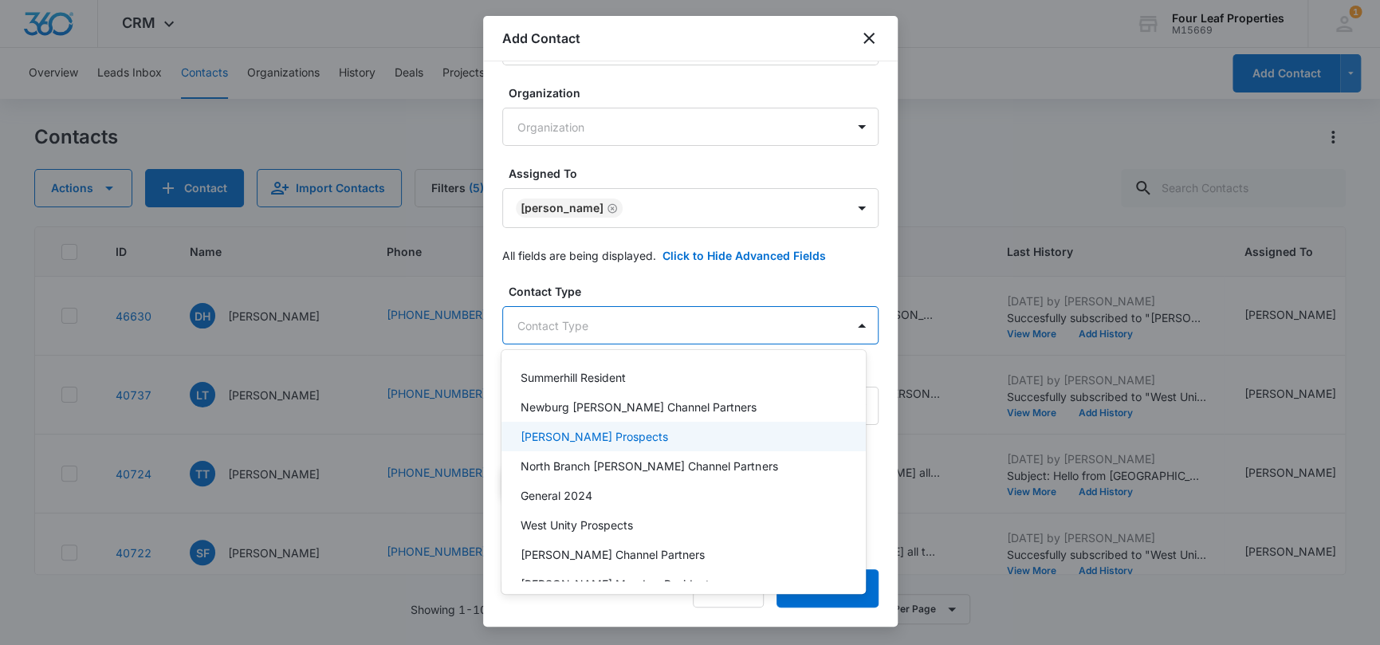
click at [632, 439] on p "[PERSON_NAME] Prospects" at bounding box center [595, 436] width 148 height 17
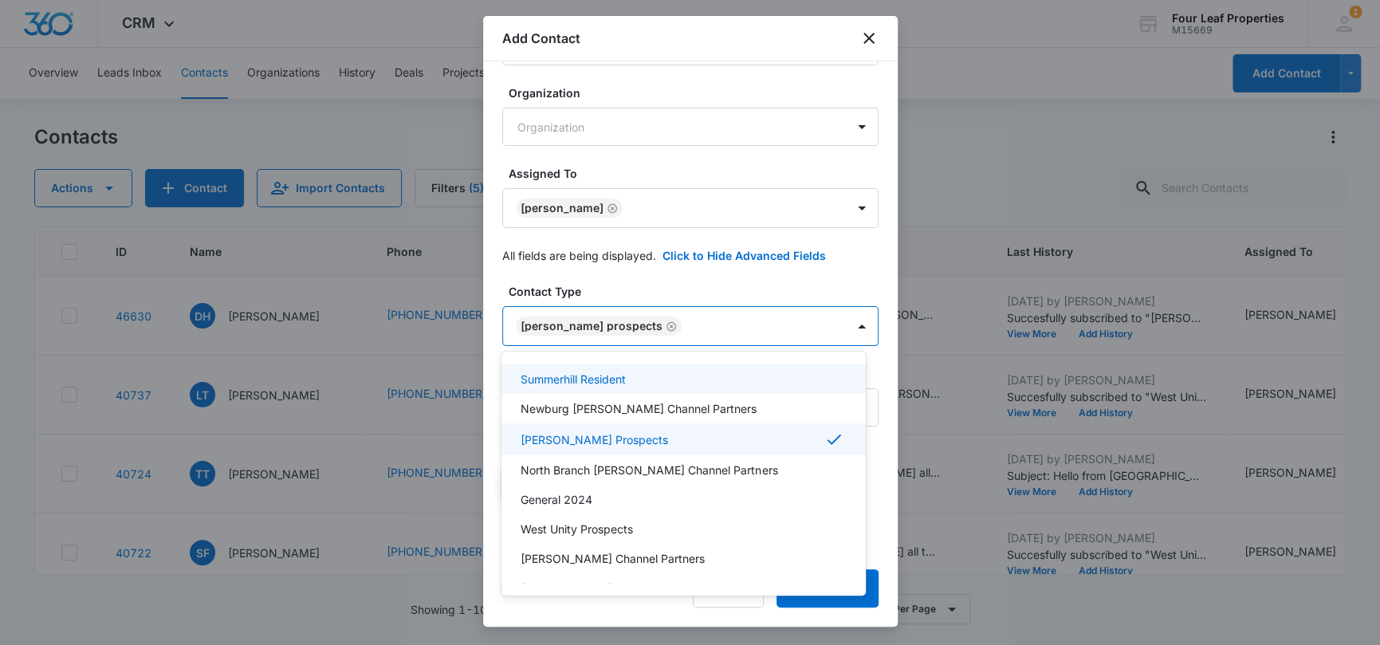
click at [712, 285] on div at bounding box center [690, 322] width 1380 height 645
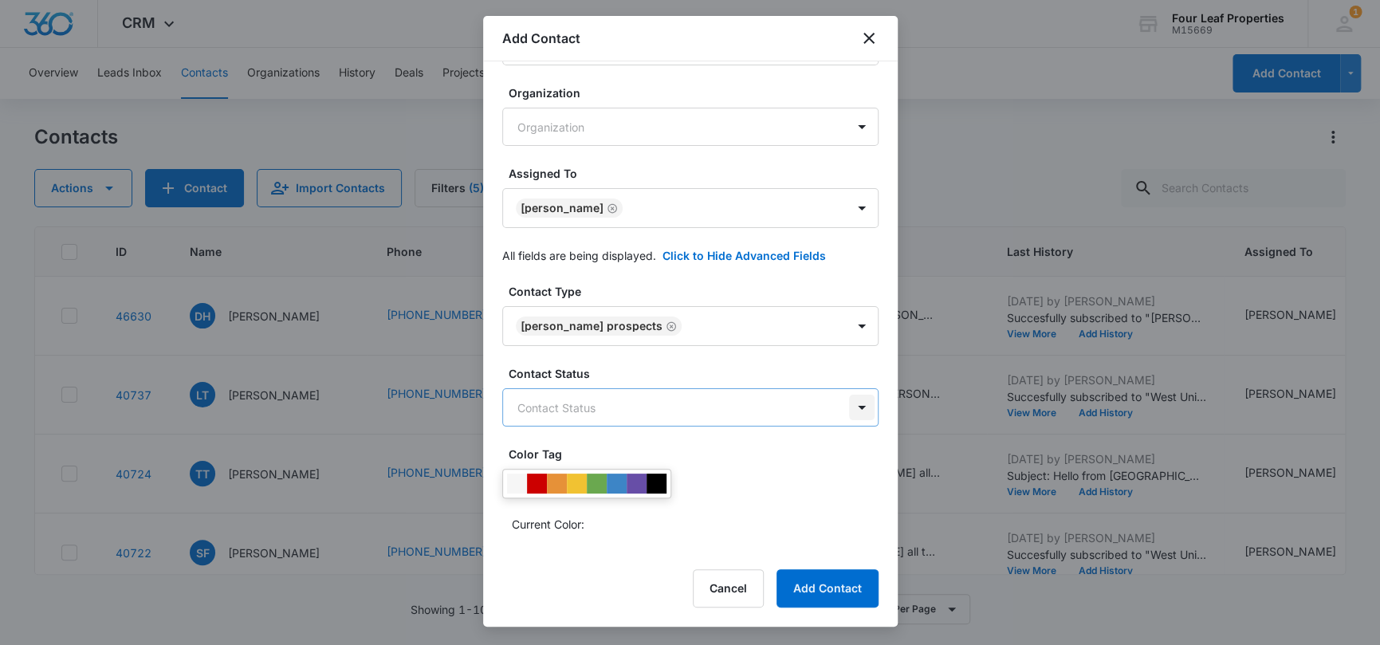
click at [848, 410] on body "CRM Apps Reputation Websites Forms CRM Email Social Shop Payments POS Content A…" at bounding box center [690, 322] width 1380 height 645
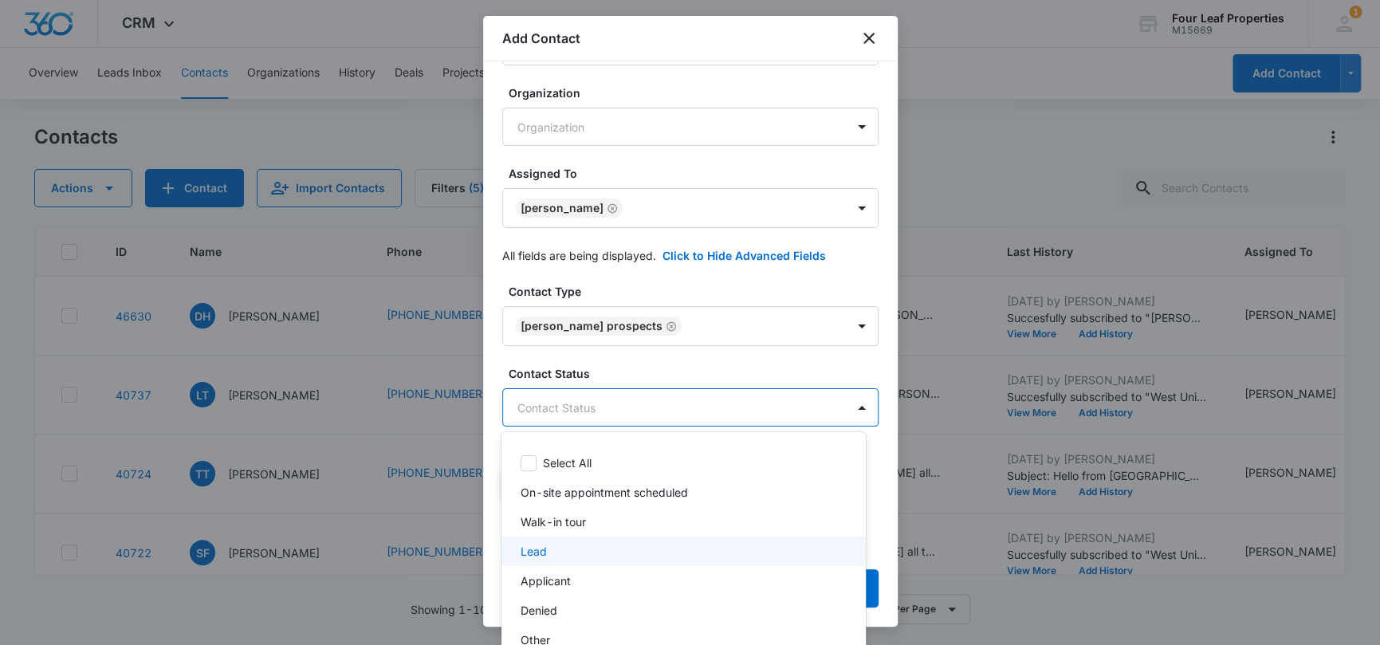
click at [699, 546] on div "Lead" at bounding box center [682, 551] width 323 height 17
click at [773, 361] on div at bounding box center [690, 322] width 1380 height 645
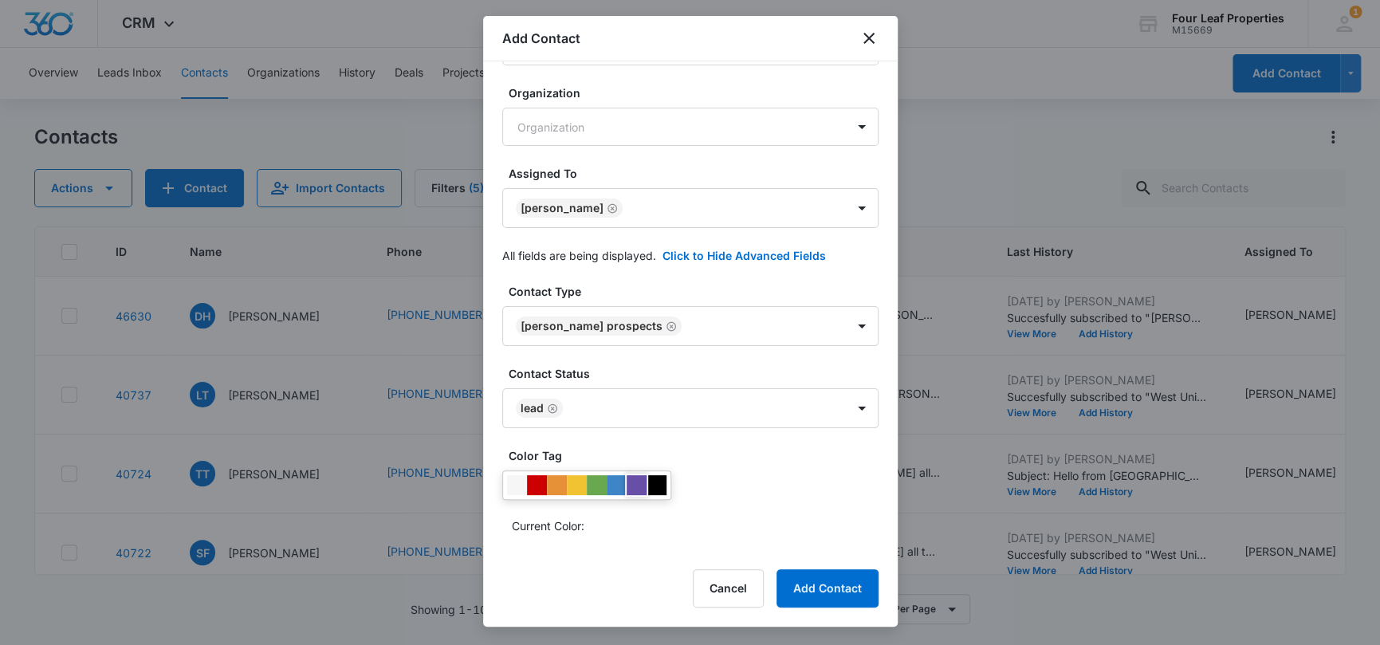
click at [639, 486] on div at bounding box center [637, 485] width 20 height 20
click at [836, 591] on button "Add Contact" at bounding box center [828, 588] width 102 height 38
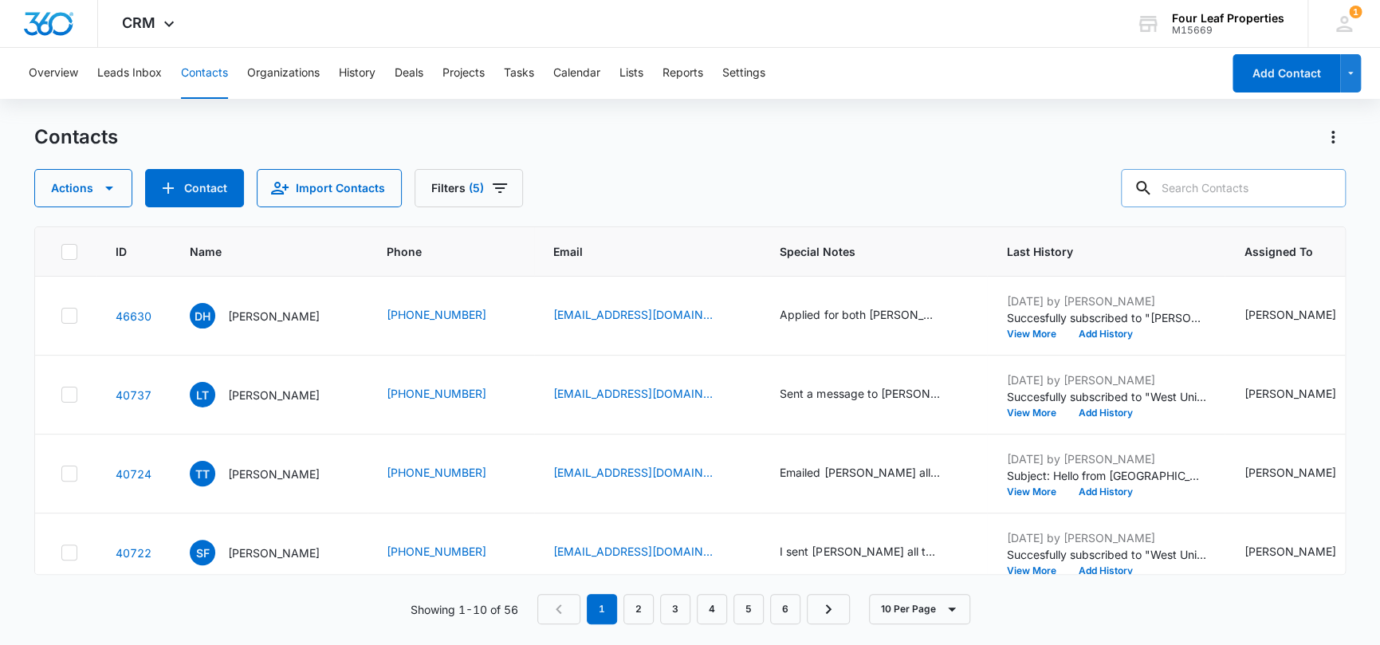
click at [1209, 195] on input "text" at bounding box center [1233, 188] width 225 height 38
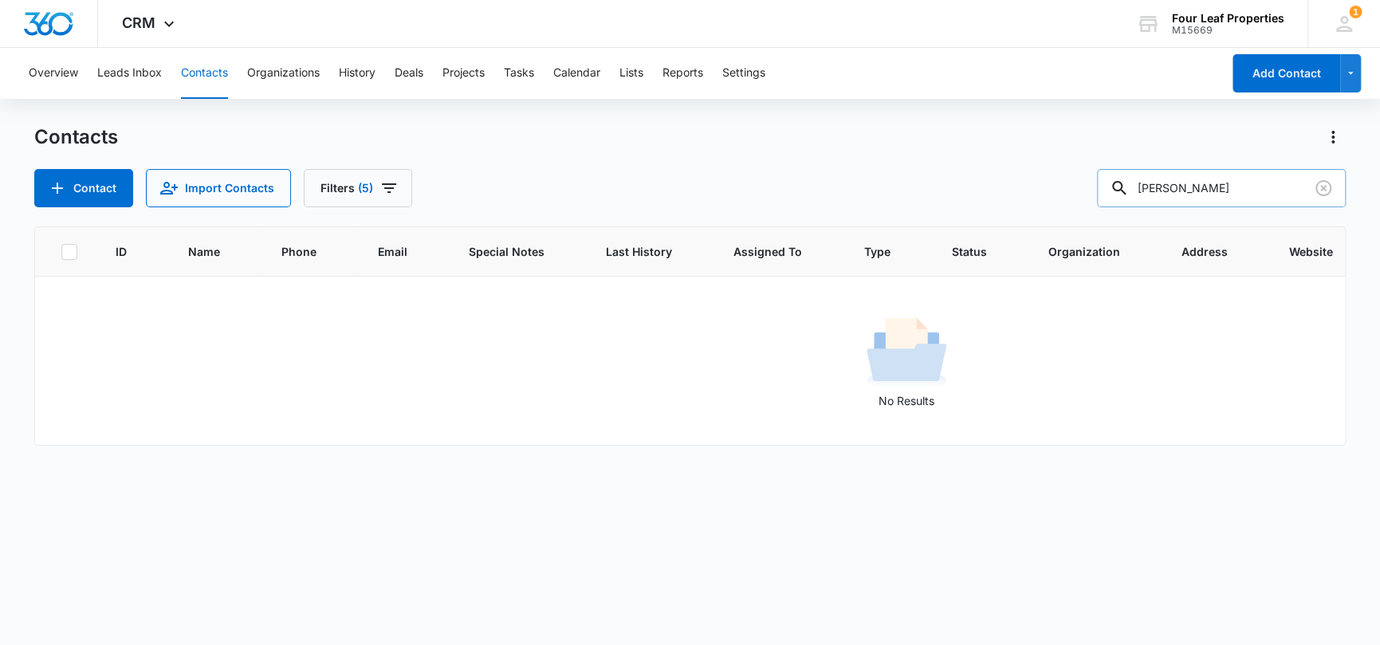
drag, startPoint x: 1224, startPoint y: 181, endPoint x: 1123, endPoint y: 183, distance: 100.5
click at [1124, 184] on input "[PERSON_NAME]" at bounding box center [1221, 188] width 249 height 38
type input "justmejerry"
click at [364, 190] on span "(5)" at bounding box center [365, 188] width 15 height 11
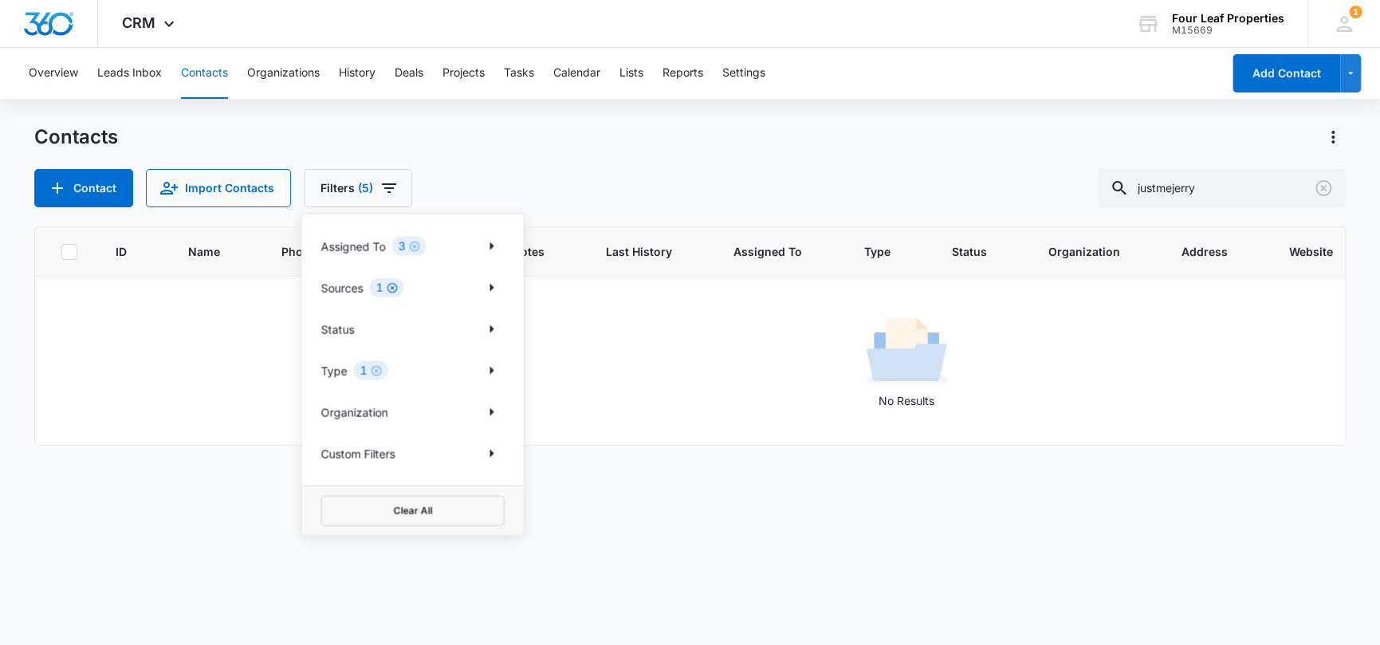
click at [397, 288] on icon "Clear" at bounding box center [392, 288] width 10 height 10
click at [415, 247] on icon "Clear" at bounding box center [414, 247] width 12 height 12
click at [375, 372] on icon "Clear" at bounding box center [376, 371] width 12 height 12
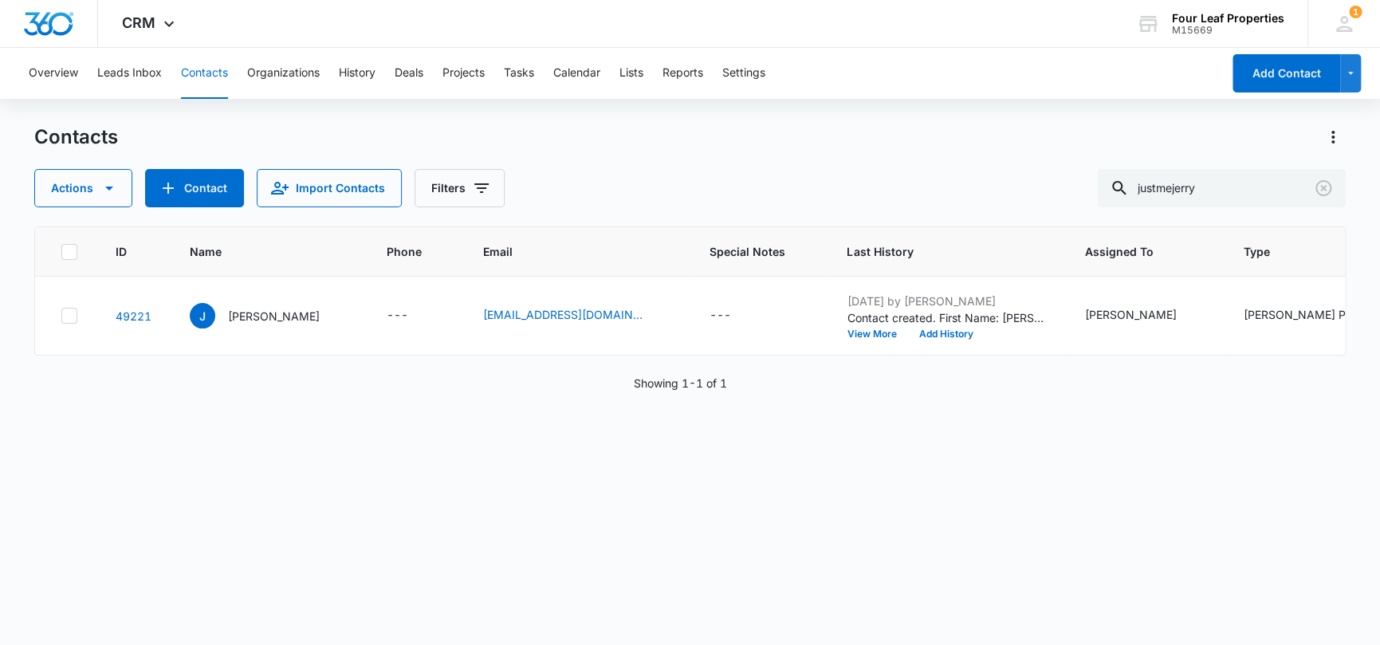
click at [633, 177] on div "Actions Contact Import Contacts Filters justmejerry" at bounding box center [689, 188] width 1311 height 38
click at [743, 316] on icon "Special Notes - - Select to Edit Field" at bounding box center [750, 316] width 14 height 14
click at [571, 156] on textarea "Special Notes" at bounding box center [652, 187] width 189 height 91
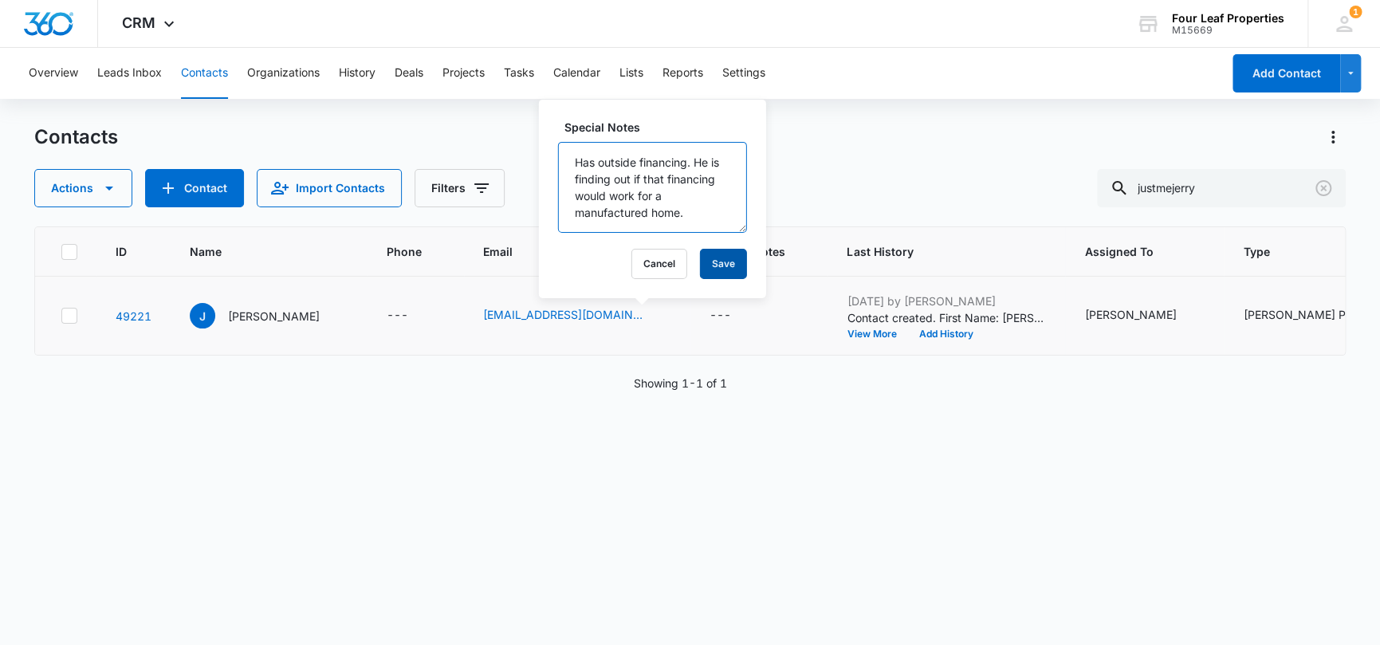
type textarea "Has outside financing. He is finding out if that financing would work for a man…"
click at [714, 273] on button "Save" at bounding box center [723, 264] width 47 height 30
